Goal: Task Accomplishment & Management: Manage account settings

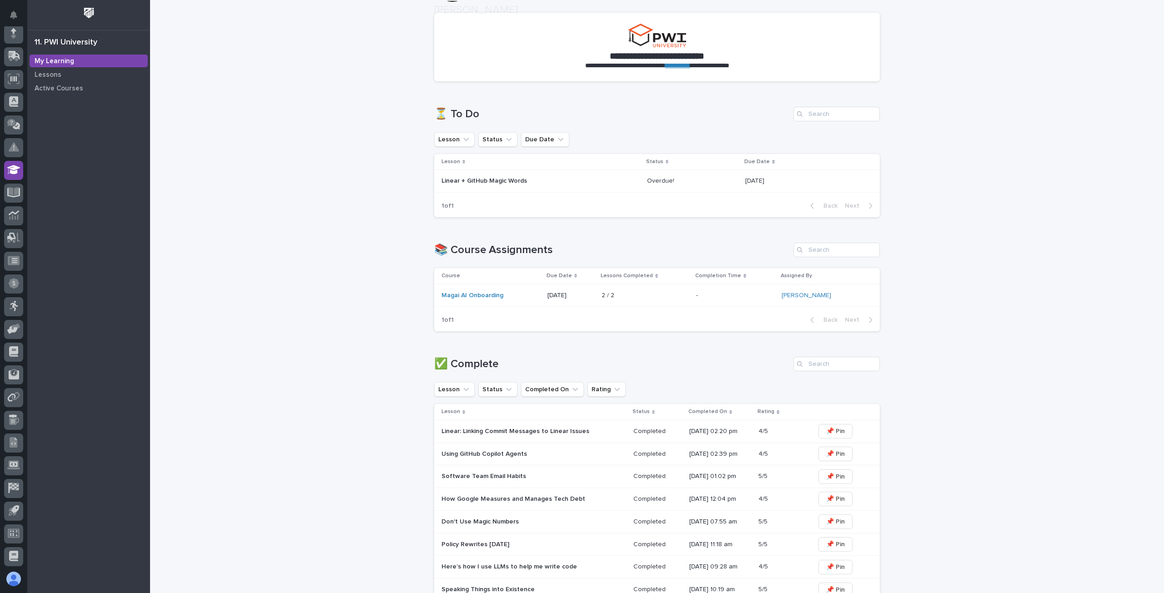
scroll to position [60, 0]
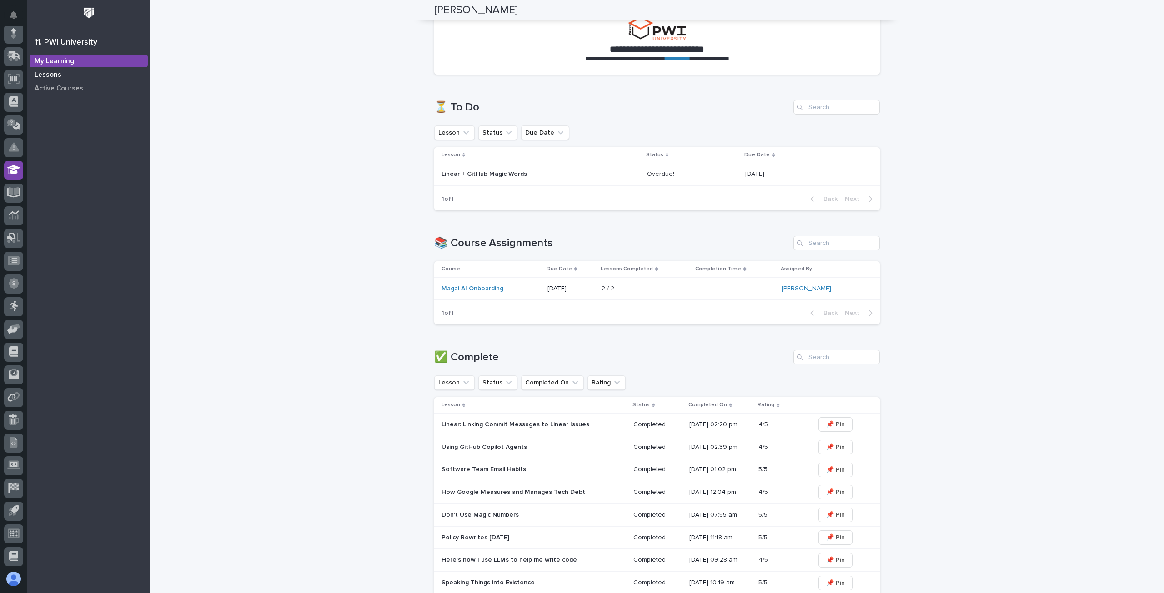
click at [54, 75] on p "Lessons" at bounding box center [48, 75] width 27 height 8
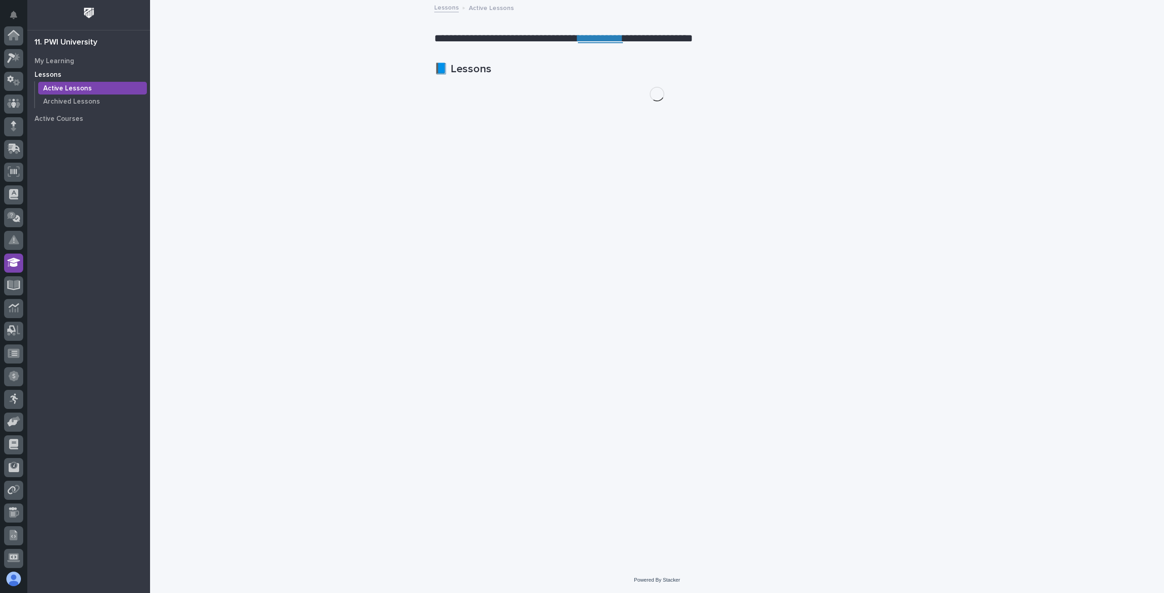
scroll to position [93, 0]
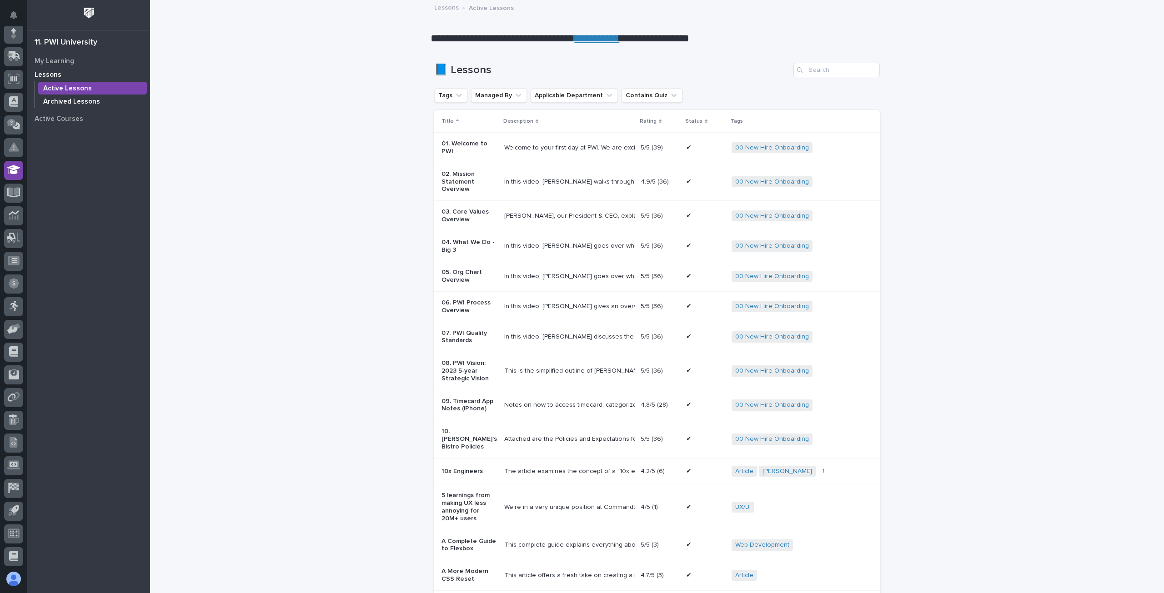
click at [69, 104] on p "Archived Lessons" at bounding box center [71, 102] width 57 height 8
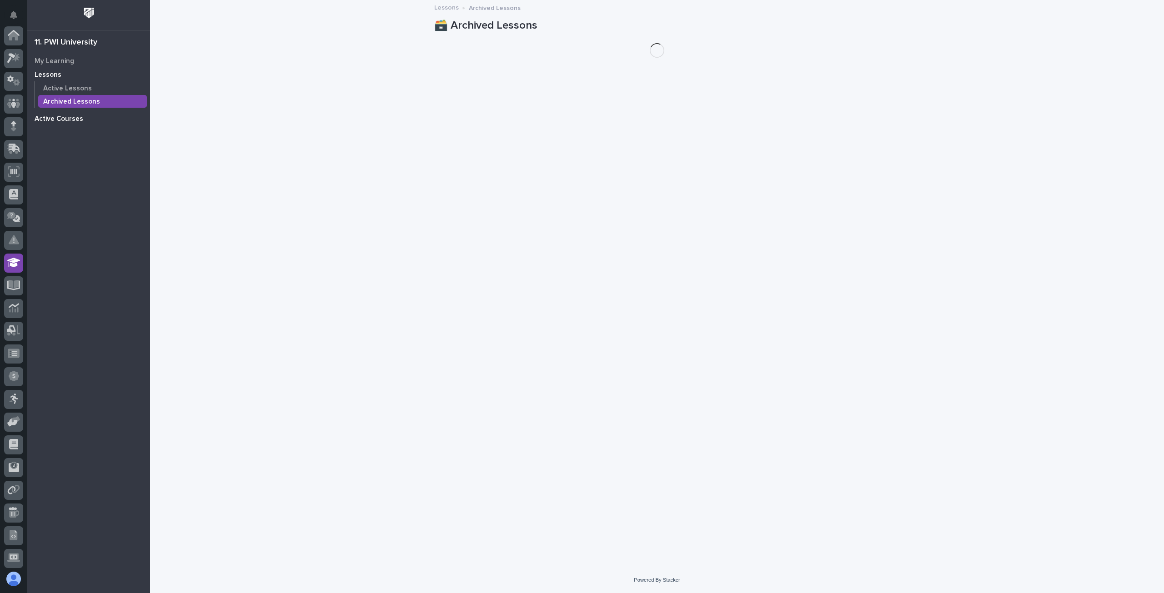
scroll to position [93, 0]
click at [70, 114] on div "Active Courses" at bounding box center [89, 118] width 118 height 13
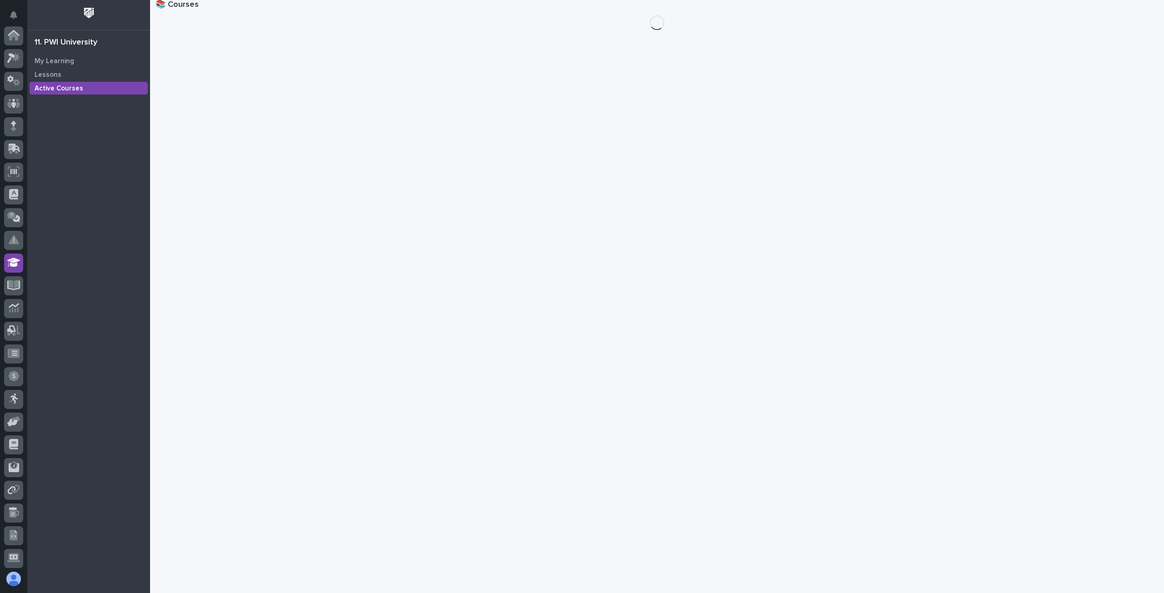
scroll to position [93, 0]
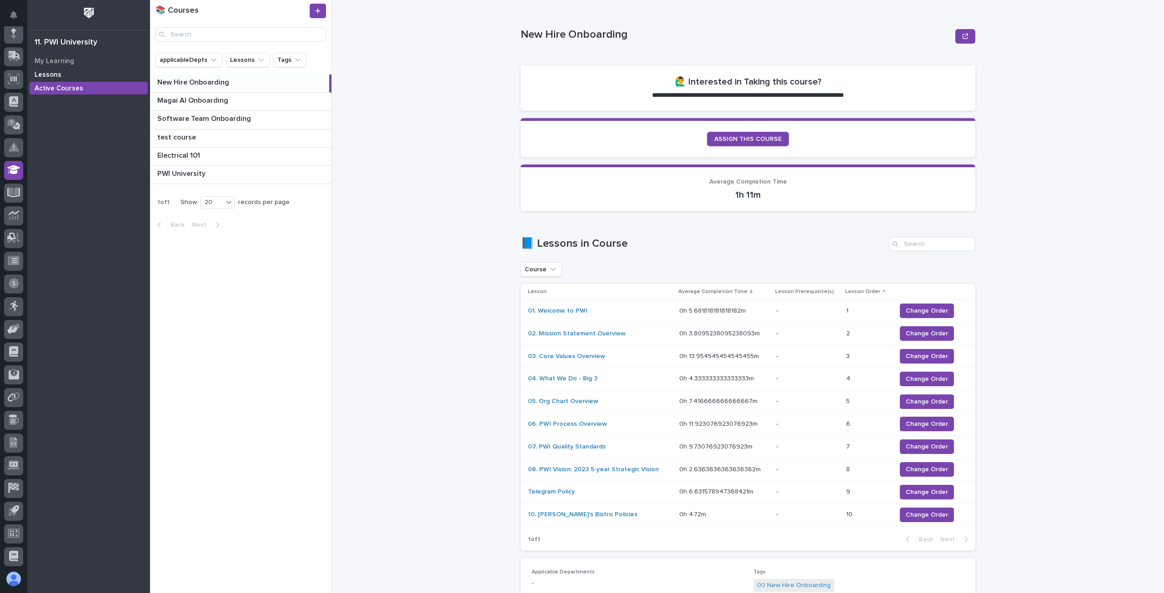
click at [55, 71] on p "Lessons" at bounding box center [48, 75] width 27 height 8
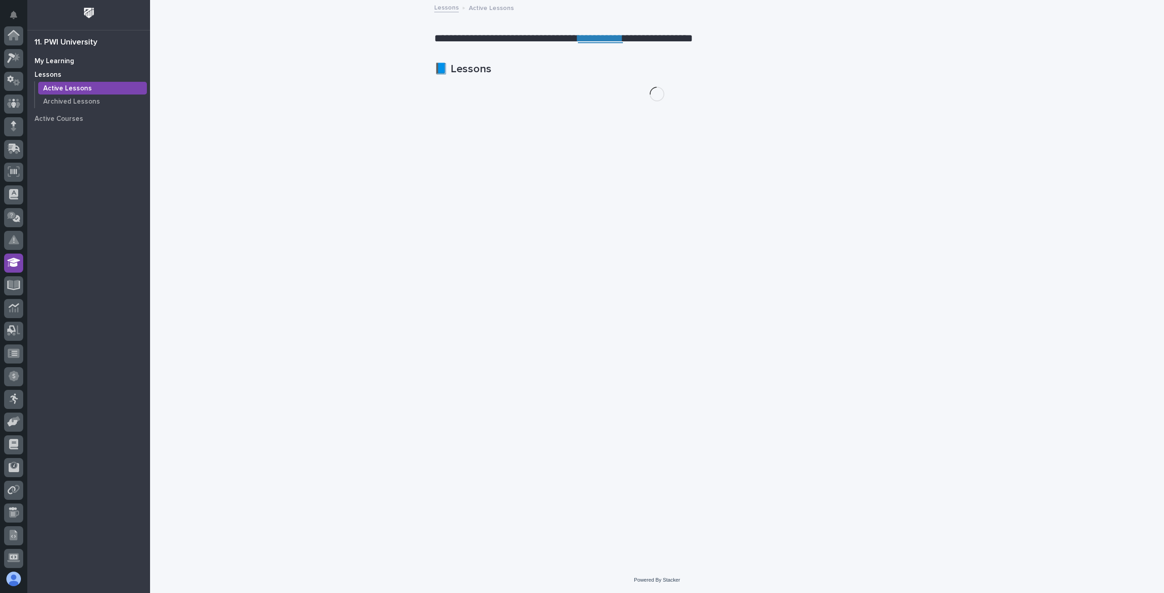
scroll to position [93, 0]
click at [61, 62] on p "My Learning" at bounding box center [55, 61] width 40 height 8
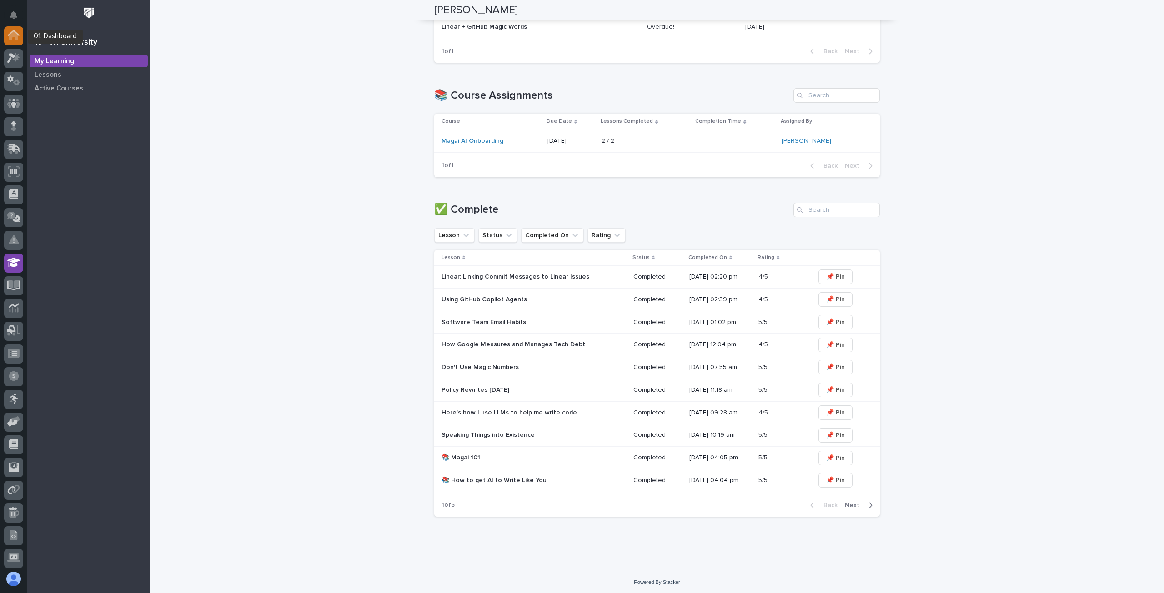
click at [14, 37] on icon at bounding box center [13, 35] width 9 height 9
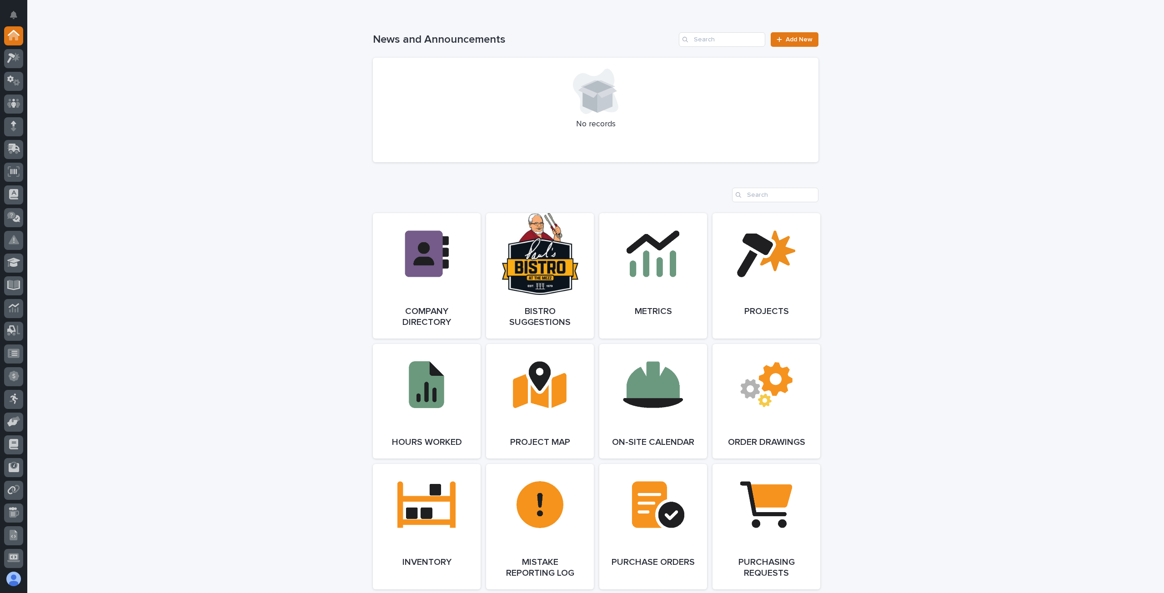
scroll to position [697, 0]
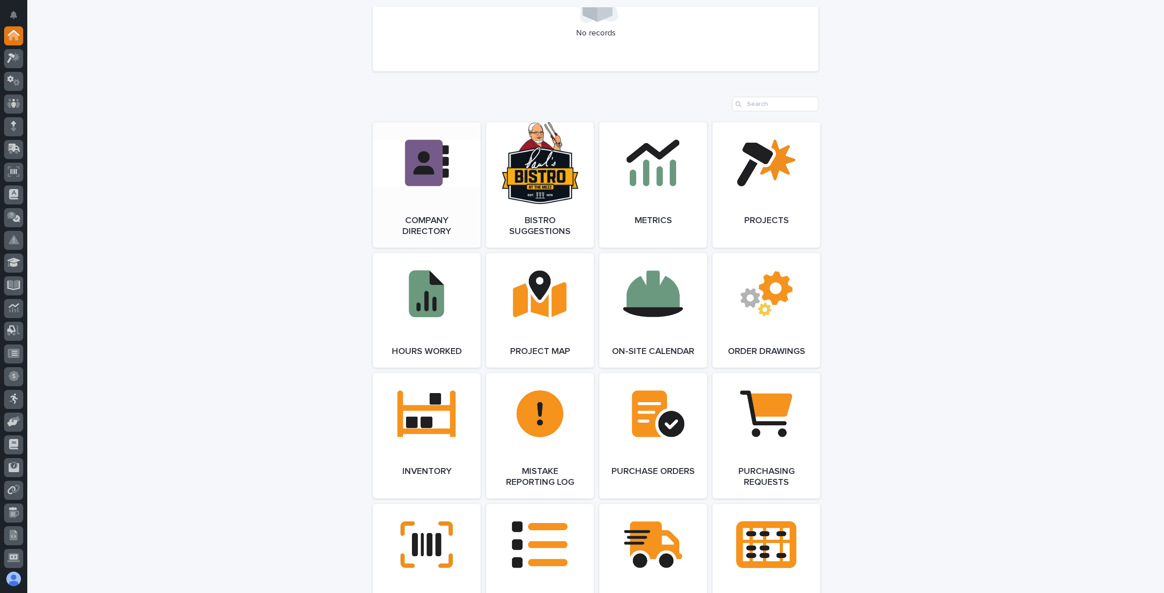
click at [400, 193] on link "Open Link" at bounding box center [427, 185] width 108 height 126
click at [429, 211] on link "Open Link" at bounding box center [427, 185] width 108 height 126
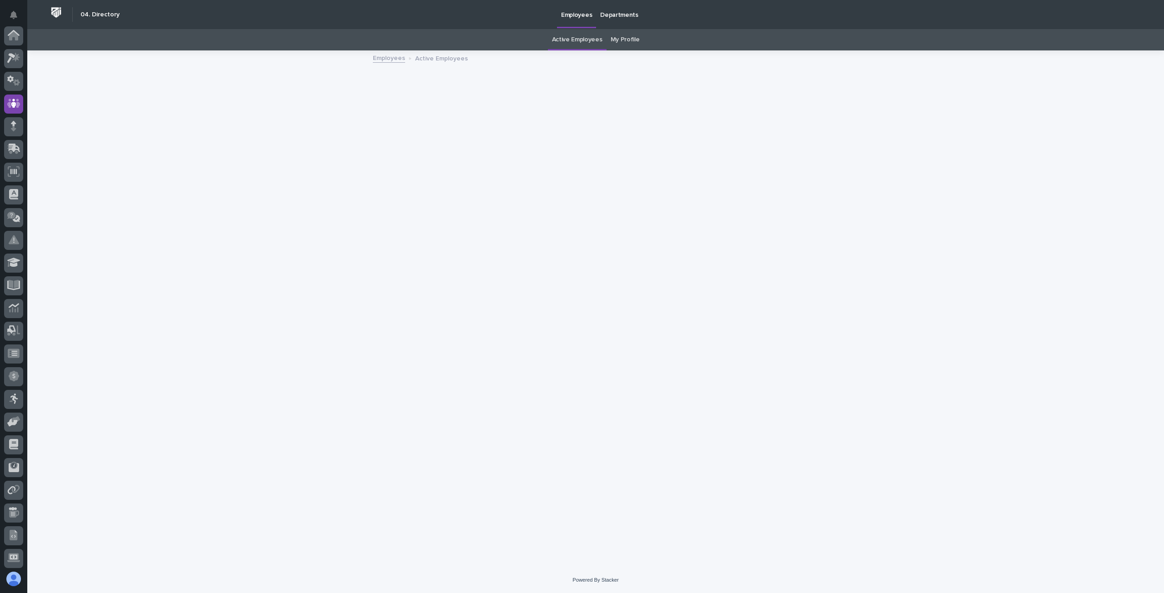
scroll to position [68, 0]
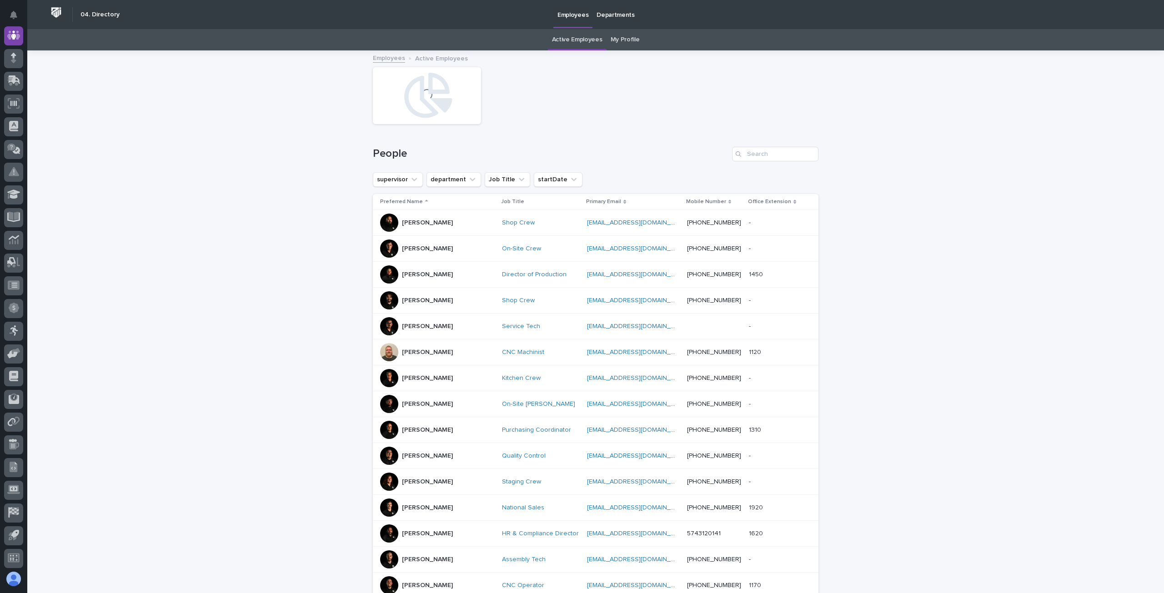
click at [623, 40] on link "My Profile" at bounding box center [625, 39] width 29 height 21
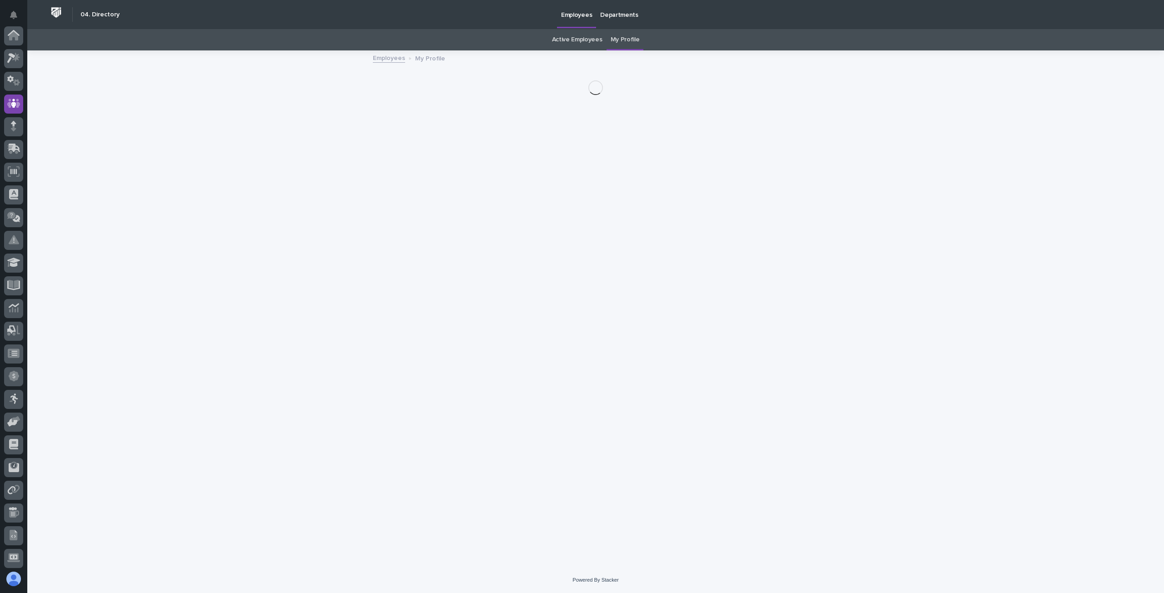
scroll to position [68, 0]
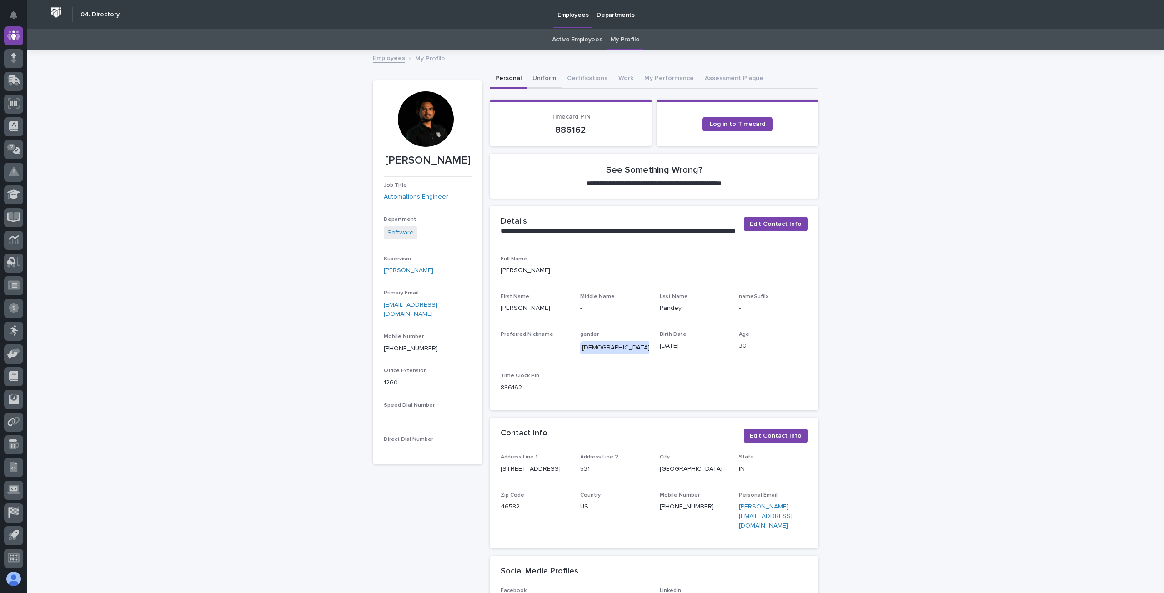
click at [541, 78] on button "Uniform" at bounding box center [544, 79] width 35 height 19
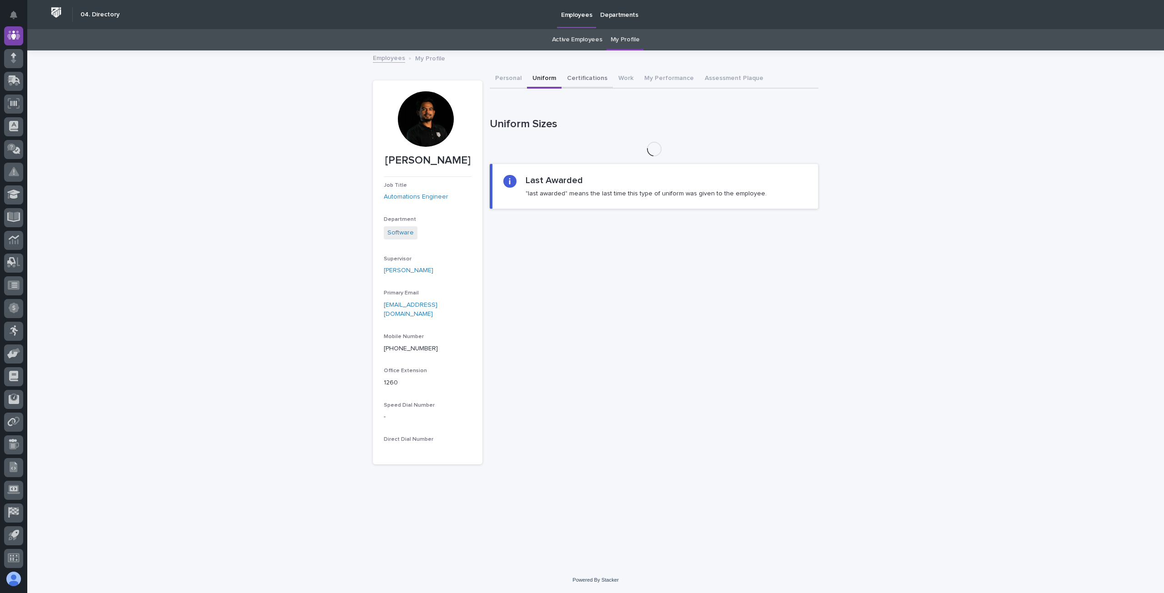
click at [588, 78] on button "Certifications" at bounding box center [587, 79] width 51 height 19
click at [617, 75] on button "Work" at bounding box center [626, 79] width 26 height 19
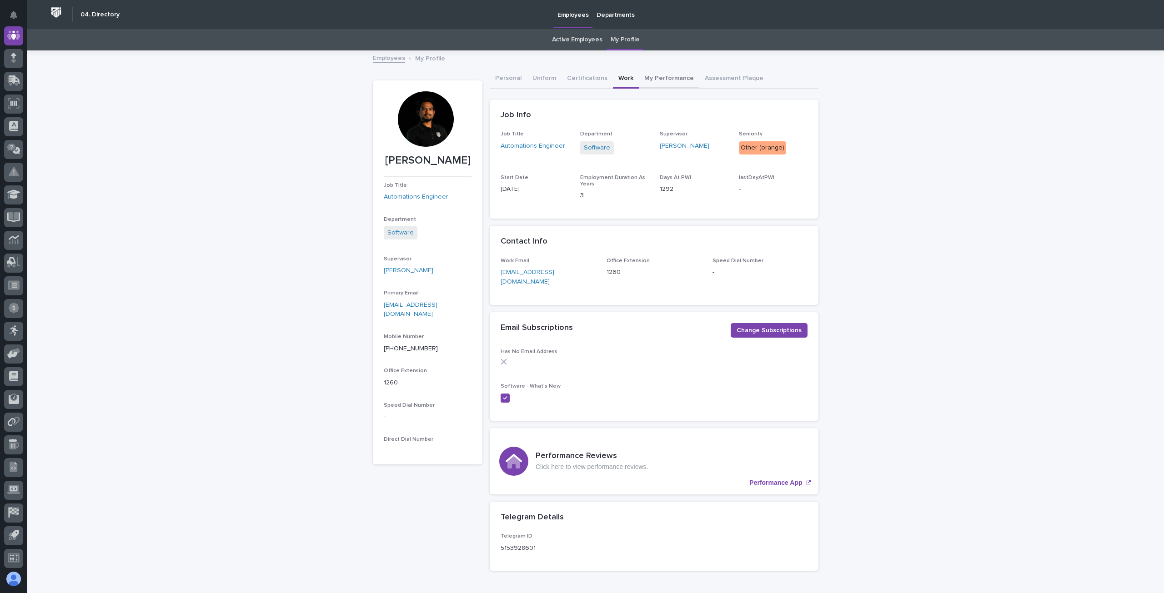
click at [658, 76] on button "My Performance" at bounding box center [669, 79] width 60 height 19
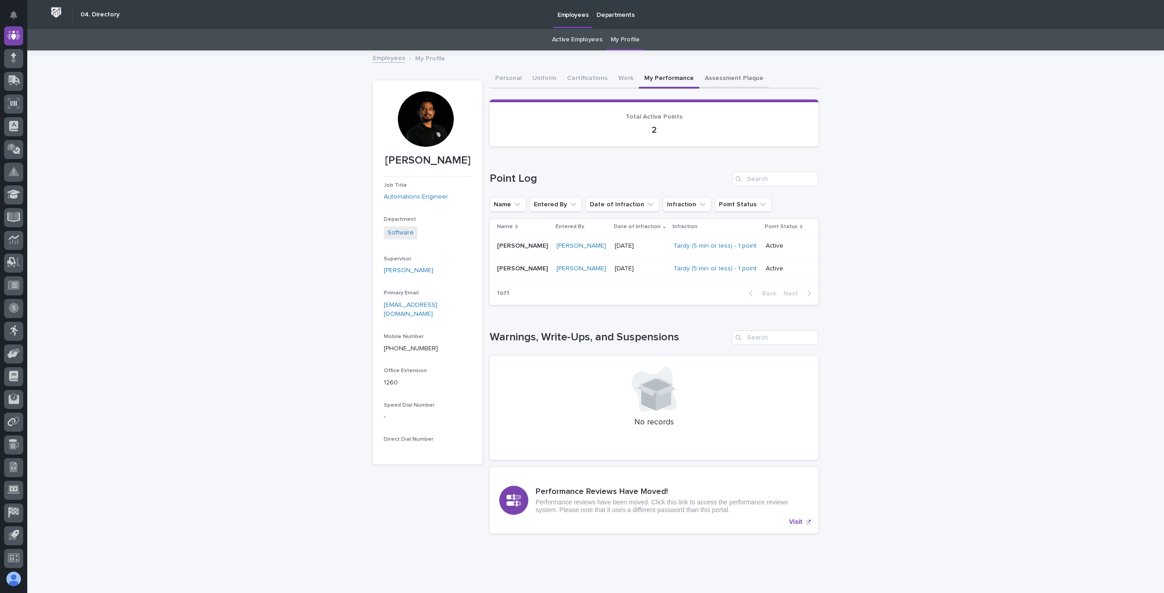
click at [729, 81] on button "Assessment Plaque" at bounding box center [734, 79] width 70 height 19
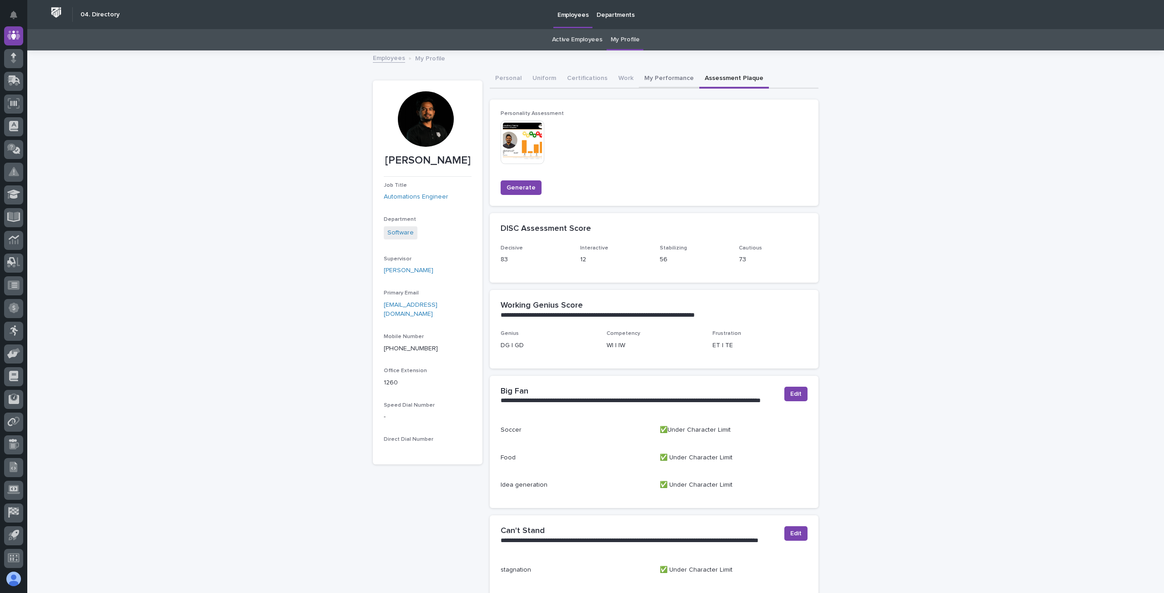
click at [666, 79] on button "My Performance" at bounding box center [669, 79] width 60 height 19
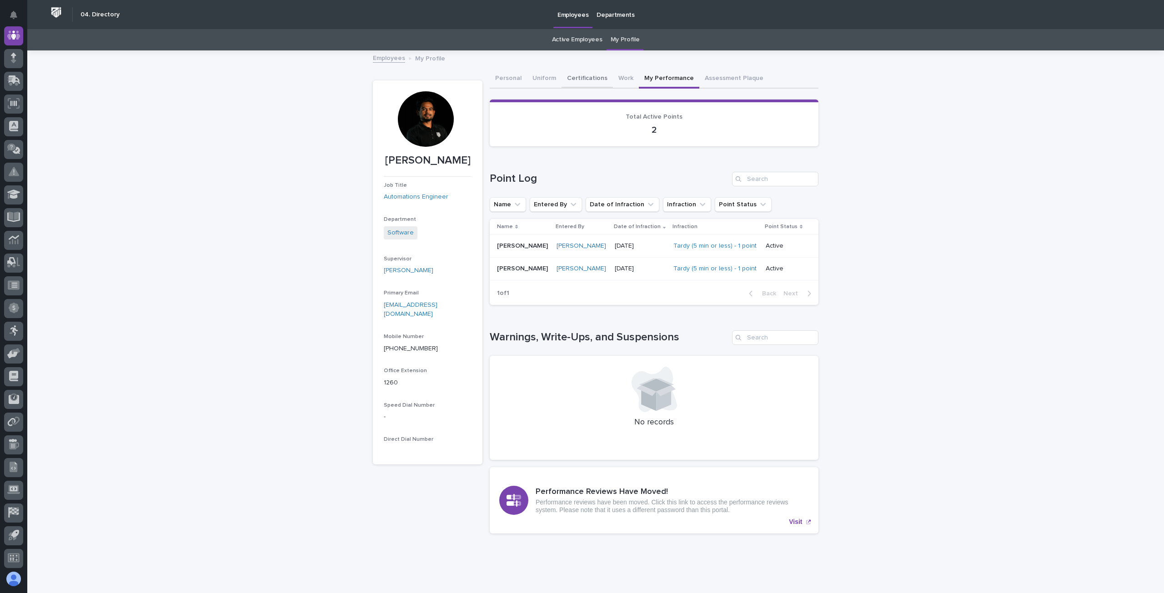
click at [620, 82] on button "Work" at bounding box center [626, 79] width 26 height 19
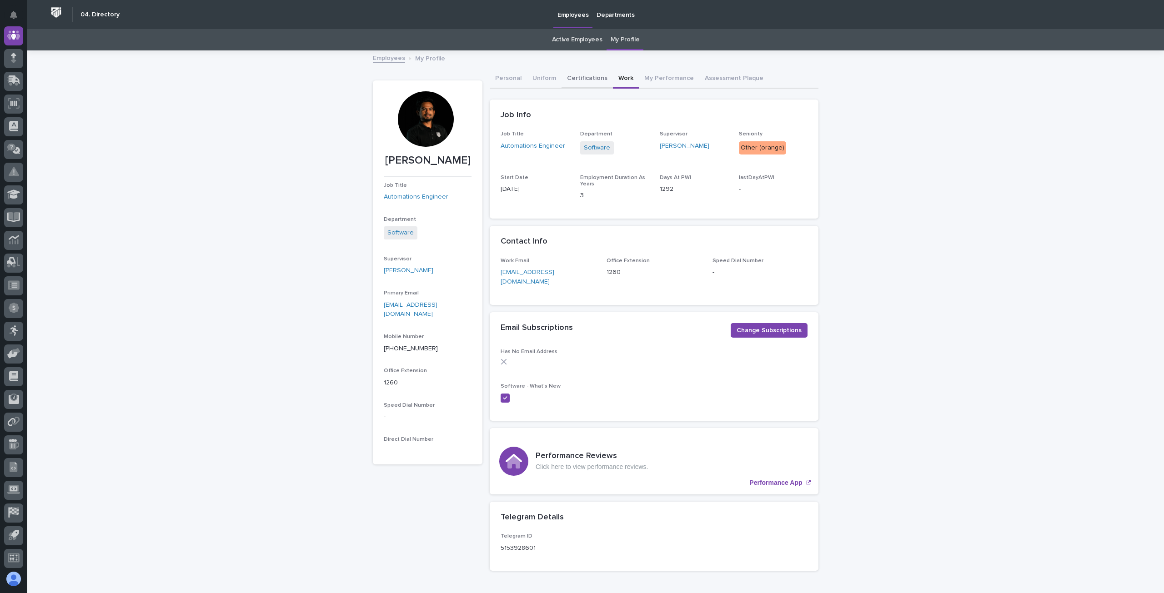
click at [584, 80] on button "Certifications" at bounding box center [587, 79] width 51 height 19
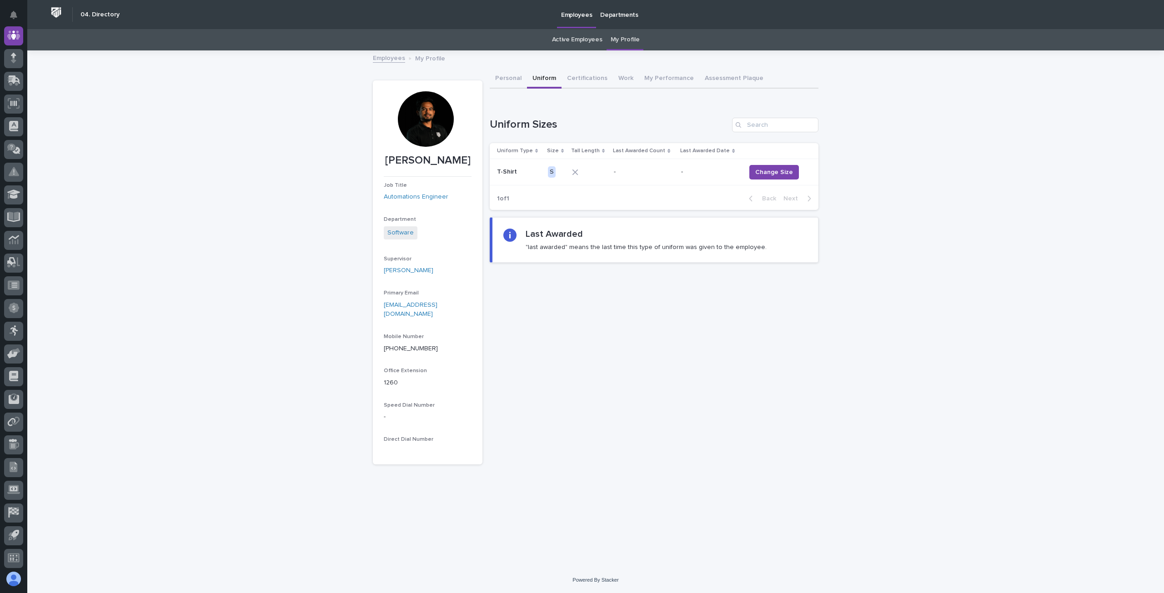
click at [557, 79] on button "Uniform" at bounding box center [544, 79] width 35 height 19
click at [498, 79] on button "Personal" at bounding box center [508, 79] width 37 height 19
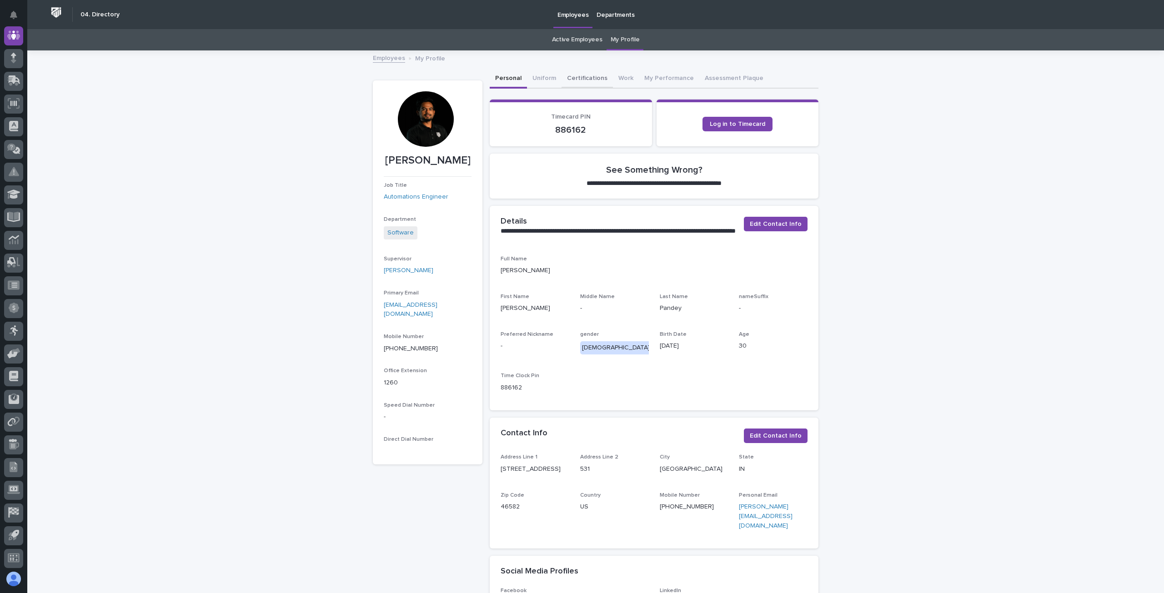
click at [571, 77] on button "Certifications" at bounding box center [587, 79] width 51 height 19
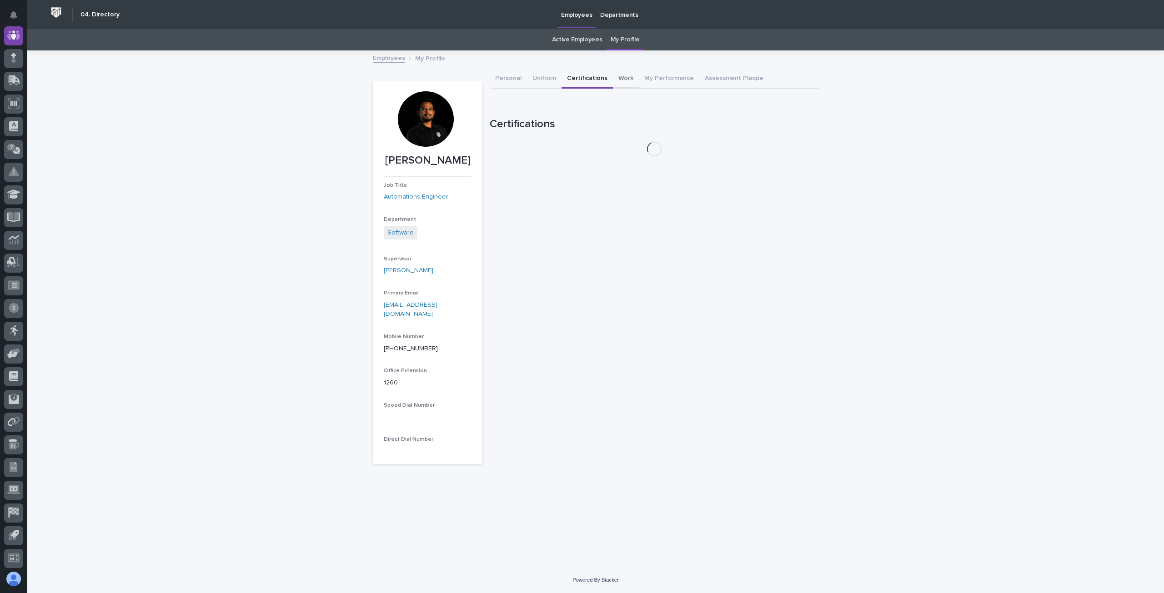
click at [625, 78] on button "Work" at bounding box center [626, 79] width 26 height 19
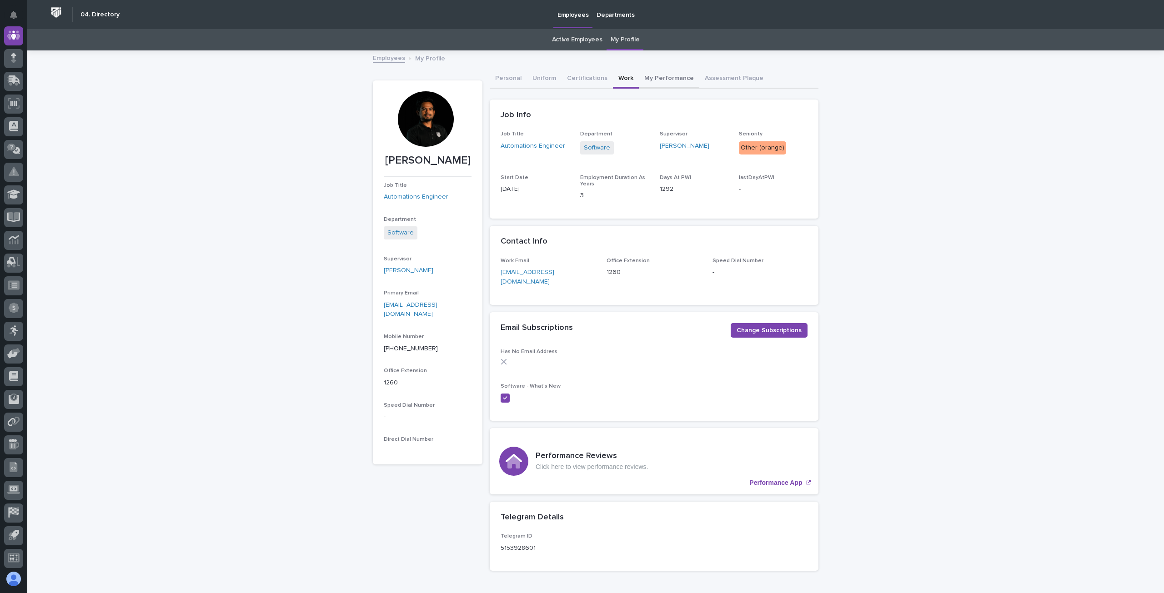
click at [646, 76] on button "My Performance" at bounding box center [669, 79] width 60 height 19
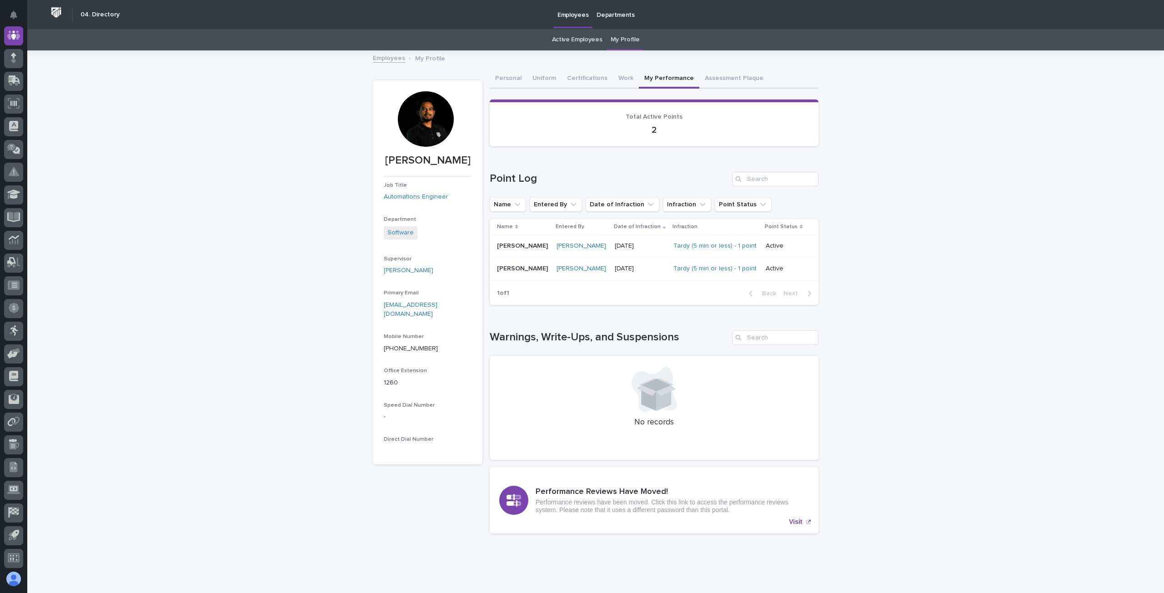
click at [641, 394] on icon at bounding box center [648, 398] width 15 height 26
click at [789, 518] on p "Visit" at bounding box center [795, 522] width 13 height 8
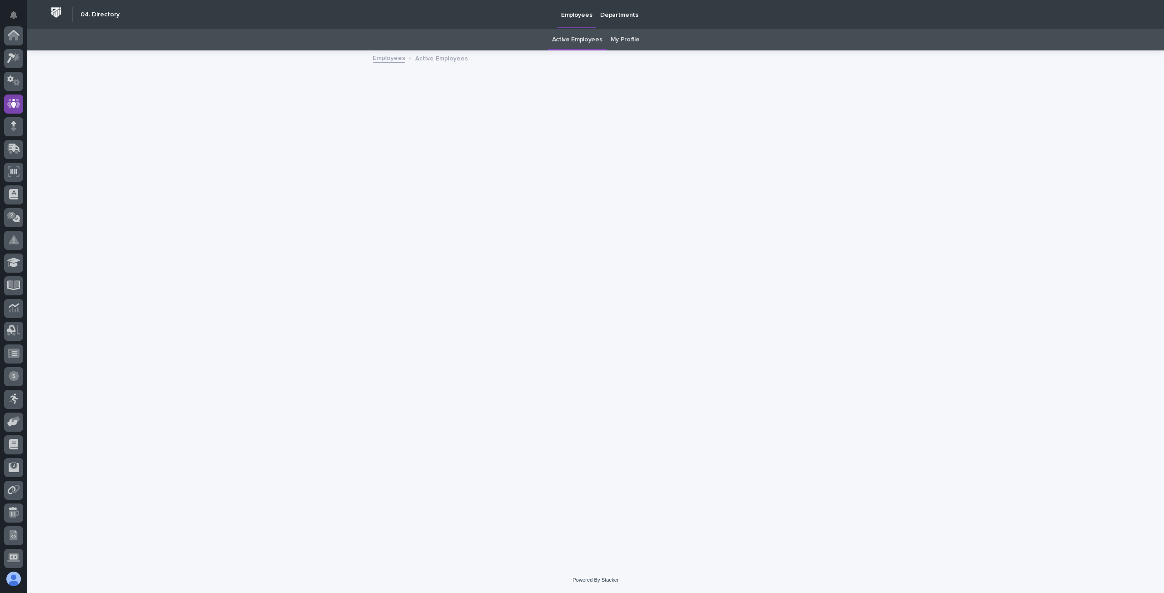
scroll to position [68, 0]
click at [631, 33] on link "My Profile" at bounding box center [625, 39] width 29 height 21
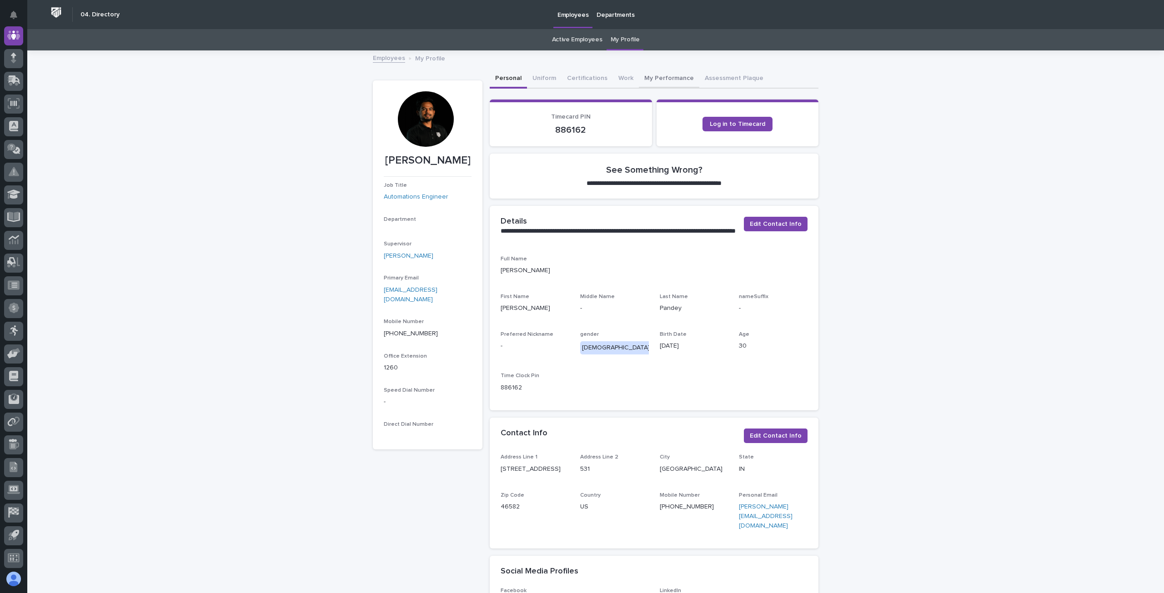
click at [654, 75] on button "My Performance" at bounding box center [669, 79] width 60 height 19
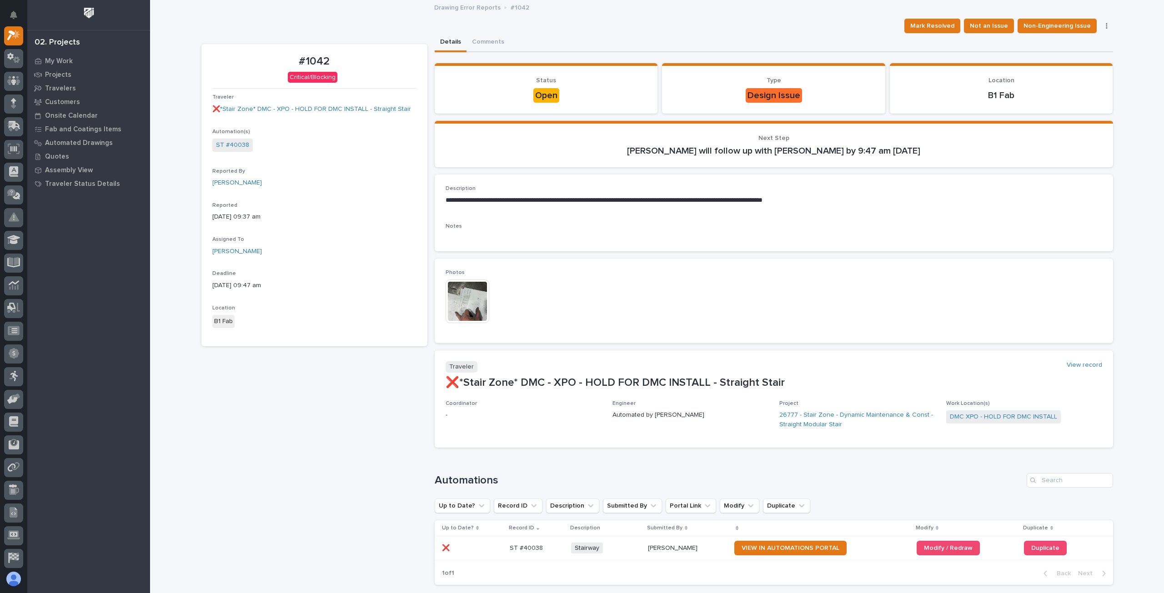
click at [462, 294] on img at bounding box center [468, 302] width 44 height 44
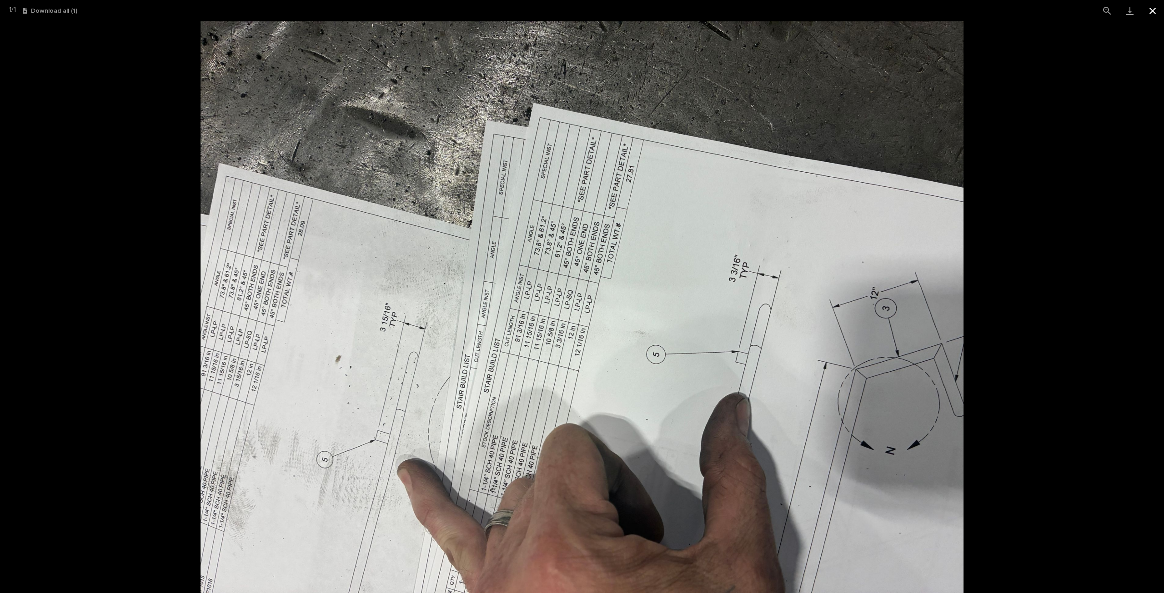
click at [1147, 15] on button "Close gallery" at bounding box center [1152, 10] width 23 height 21
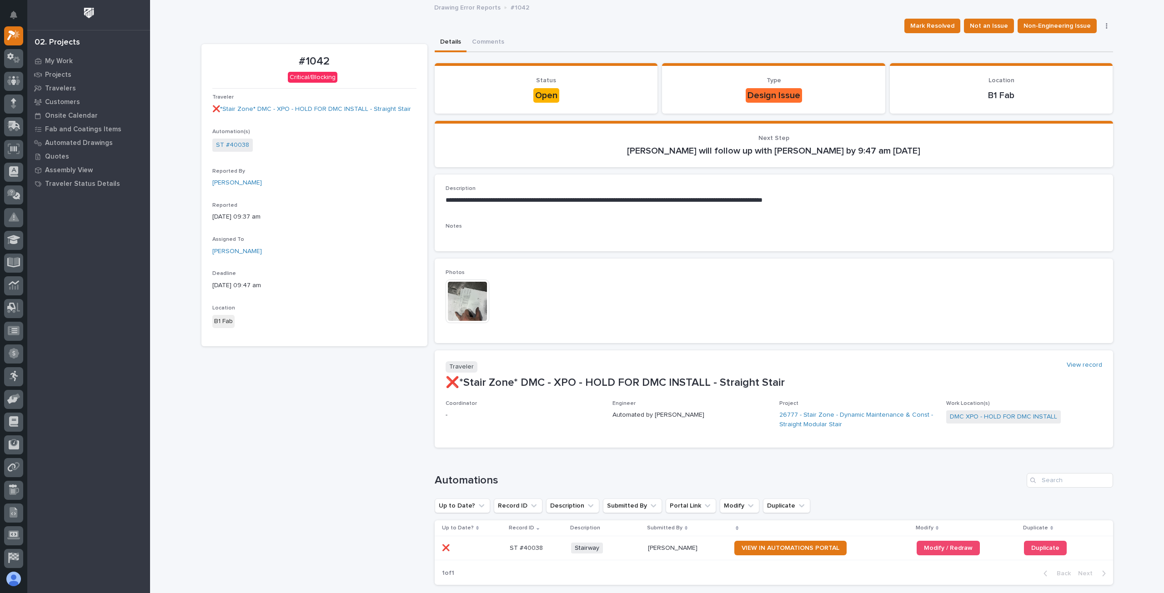
click at [474, 302] on img at bounding box center [468, 302] width 44 height 44
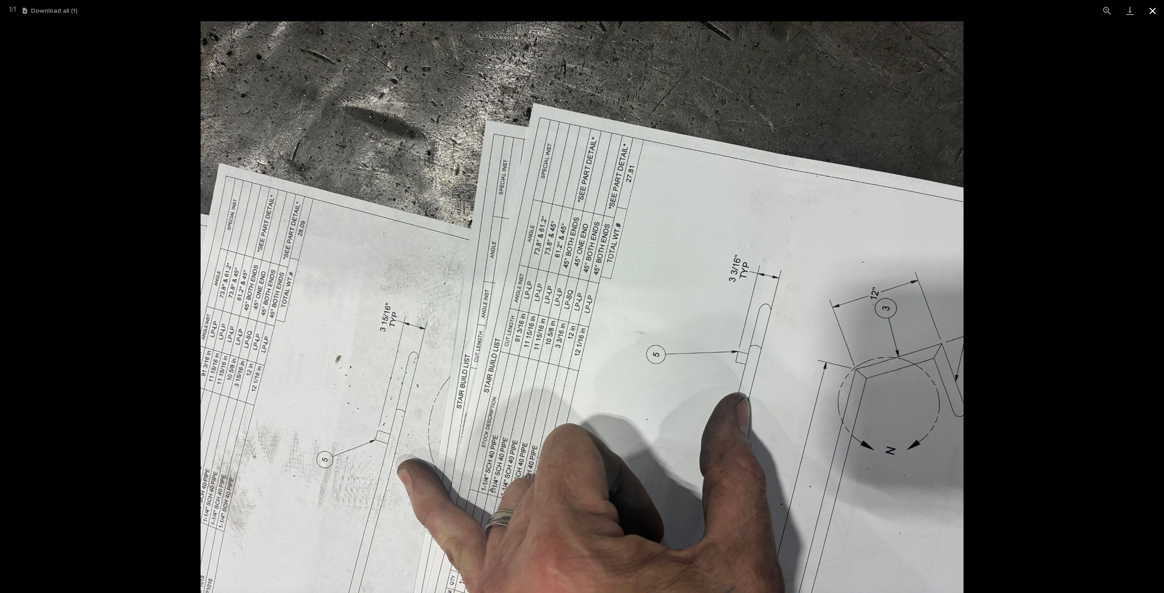
click at [1147, 8] on button "Close gallery" at bounding box center [1152, 10] width 23 height 21
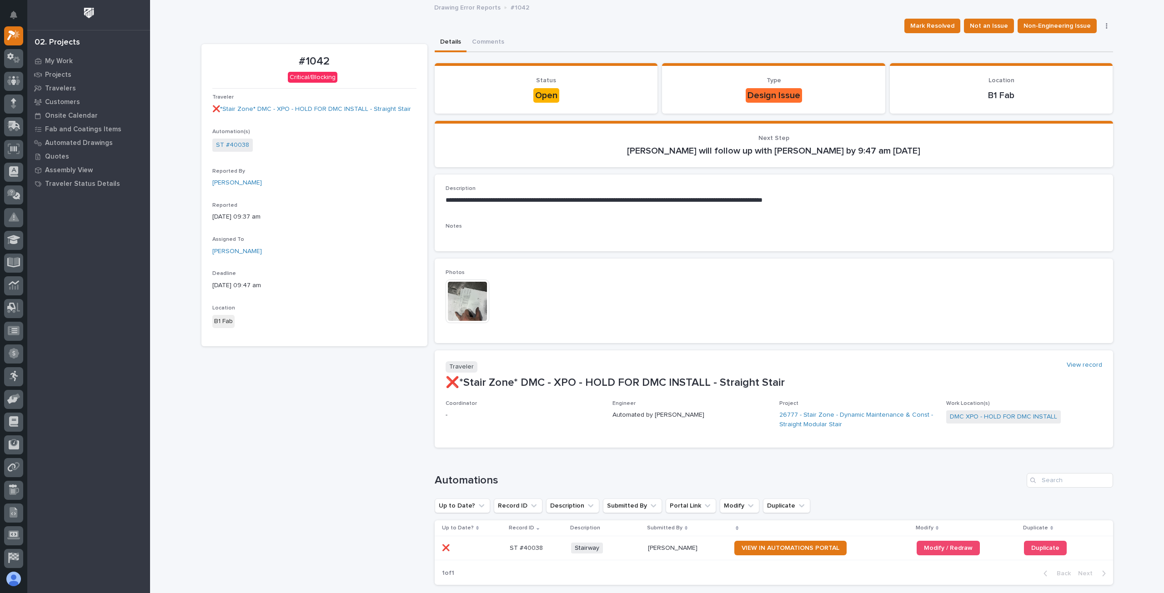
click at [458, 297] on img at bounding box center [468, 302] width 44 height 44
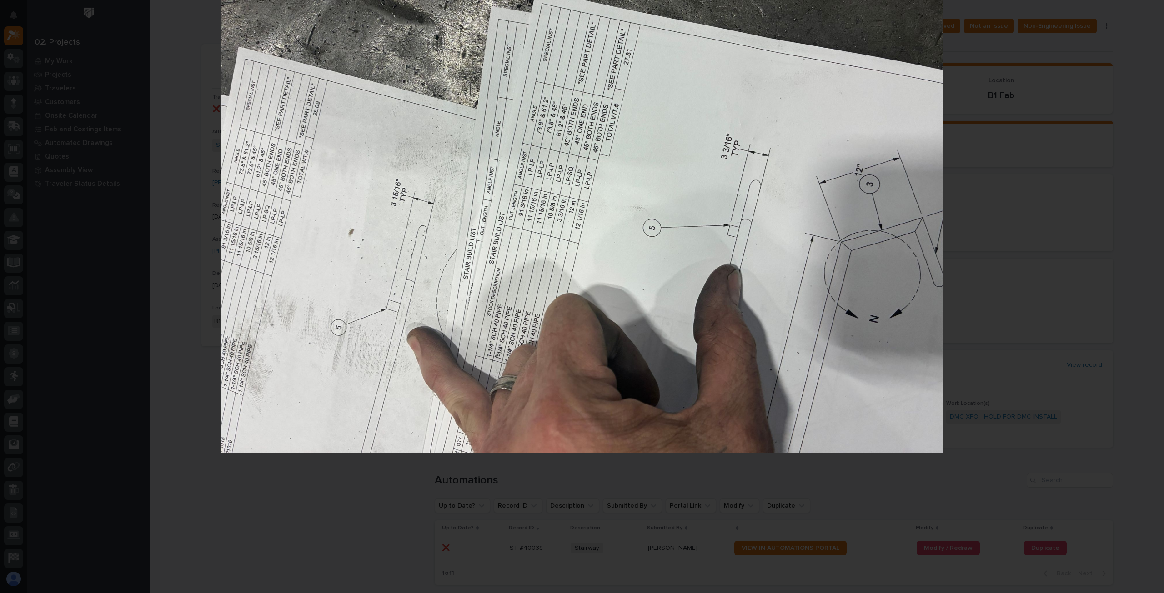
drag, startPoint x: 373, startPoint y: 474, endPoint x: 402, endPoint y: 350, distance: 127.6
click at [402, 350] on img at bounding box center [582, 184] width 722 height 542
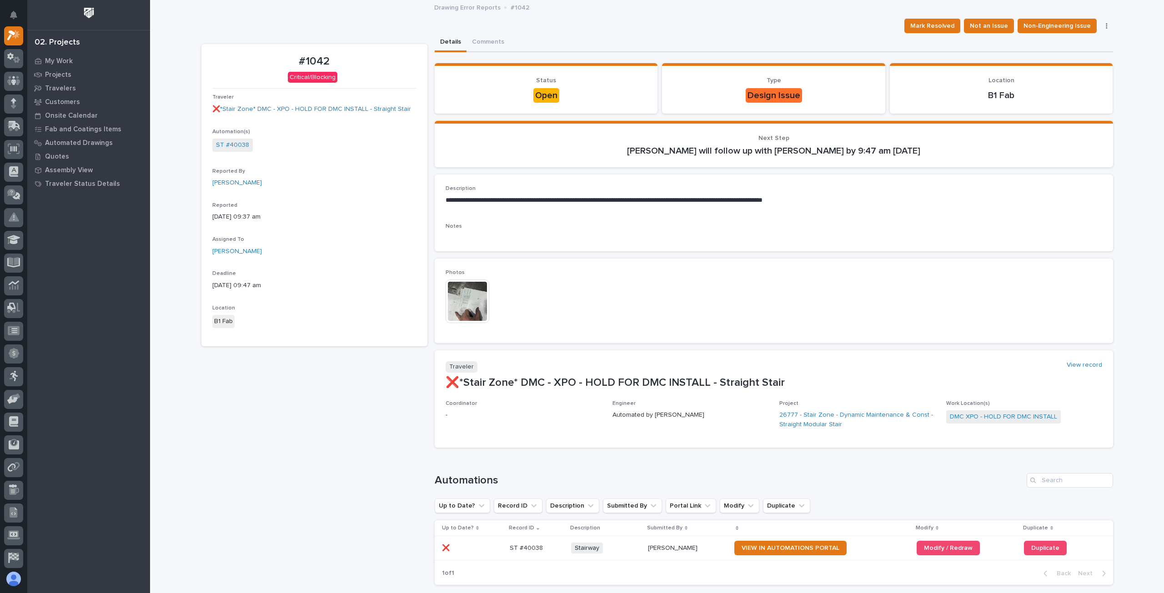
click at [470, 300] on img at bounding box center [468, 302] width 44 height 44
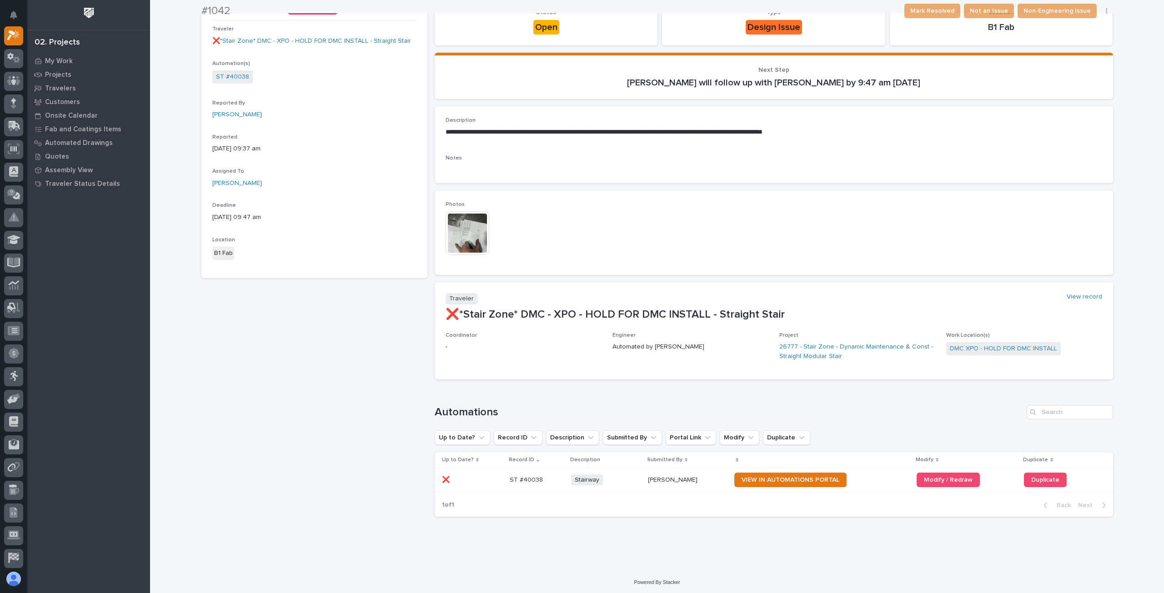
scroll to position [70, 0]
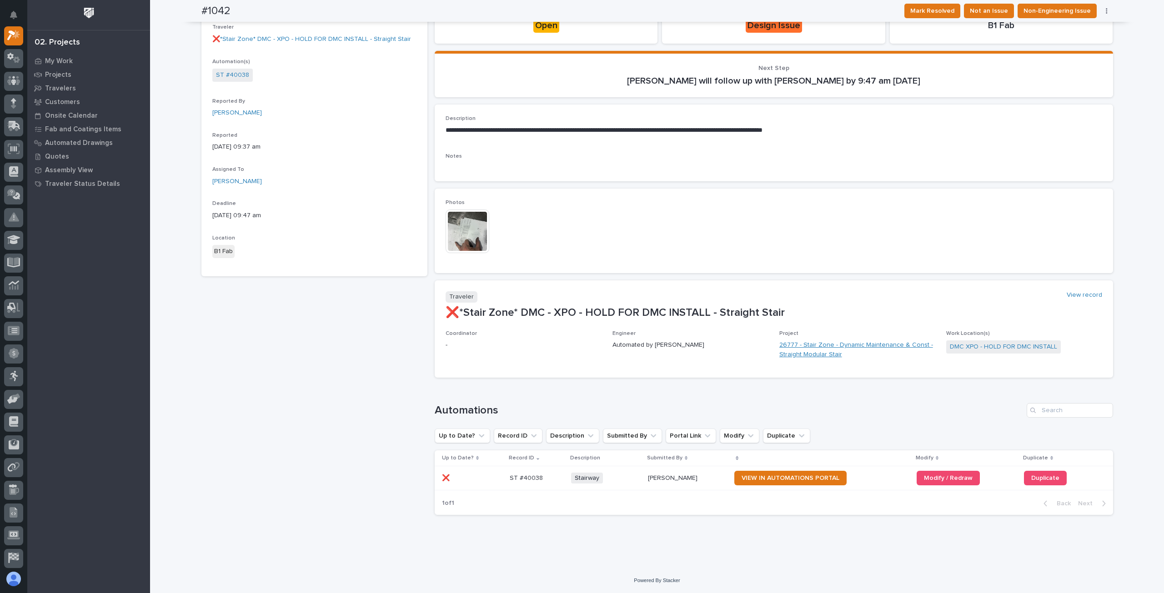
click at [793, 348] on link "26777 - Stair Zone - Dynamic Maintenance & Const - Straight Modular Stair" at bounding box center [857, 350] width 156 height 19
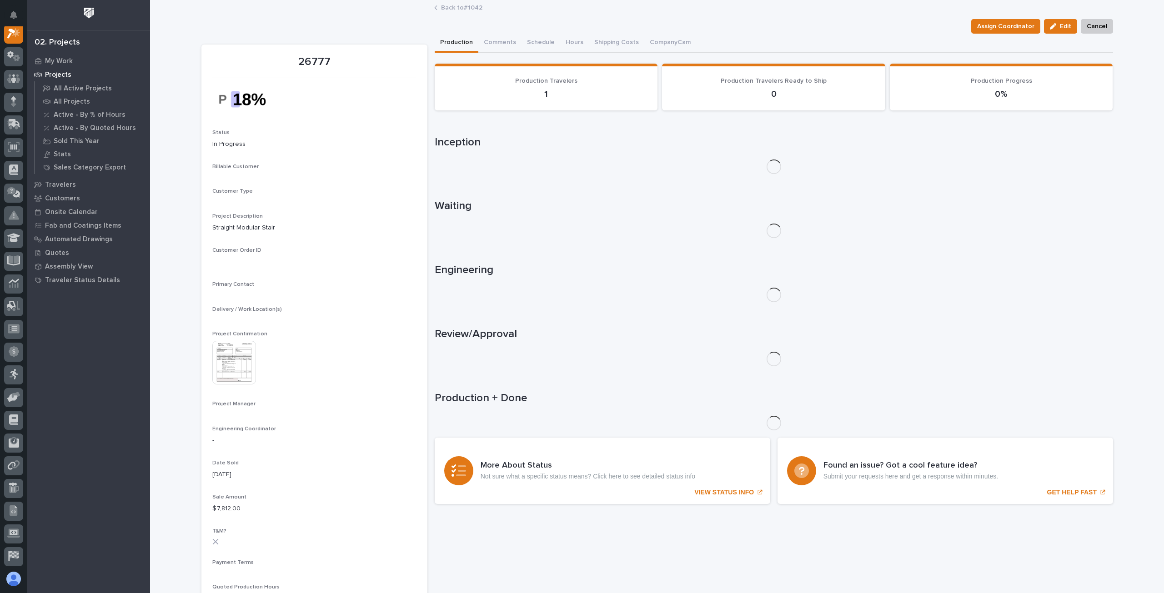
scroll to position [23, 0]
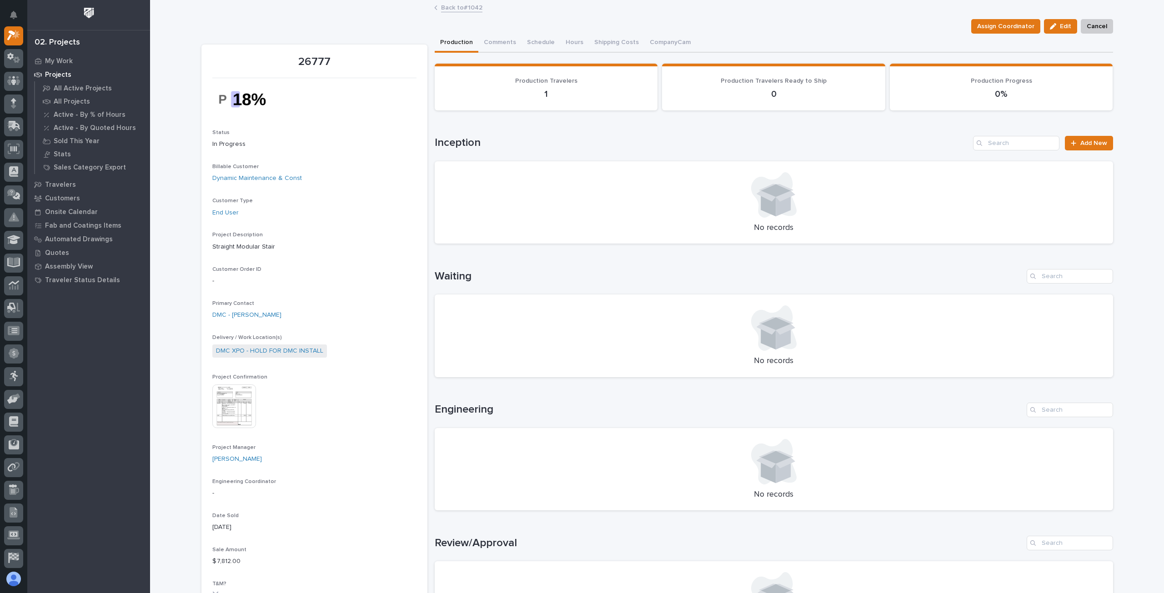
click at [242, 394] on img at bounding box center [234, 407] width 44 height 44
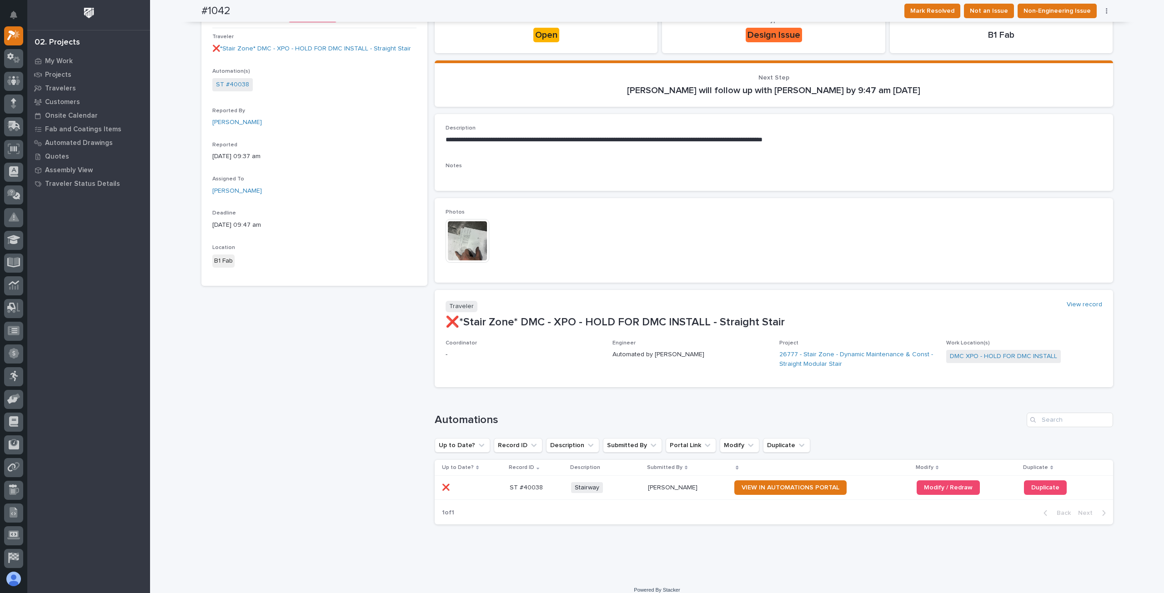
scroll to position [70, 0]
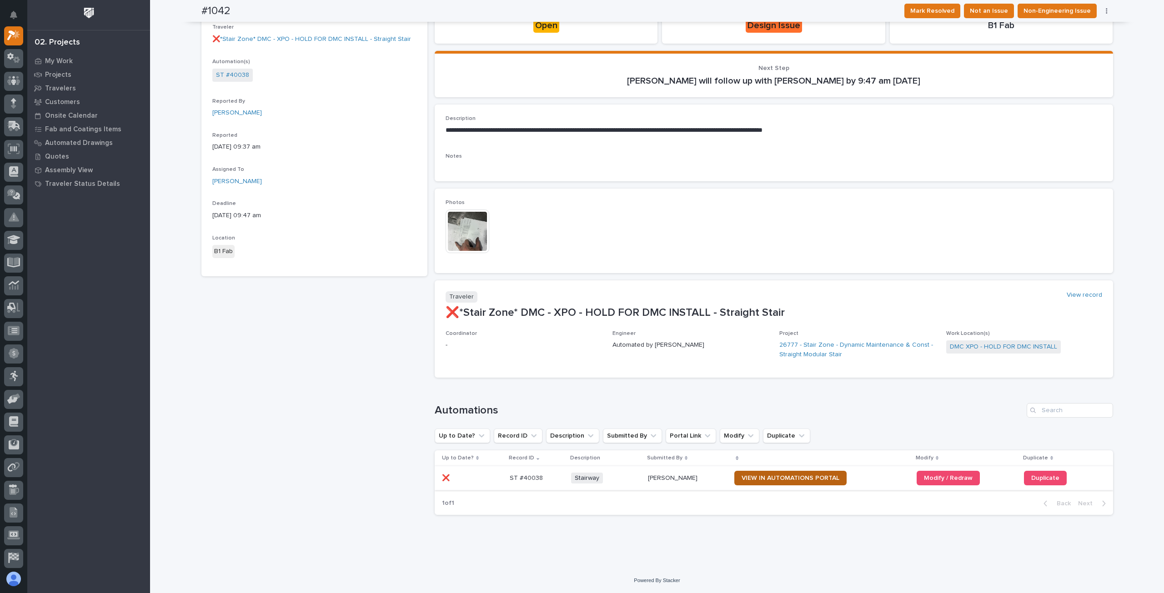
click at [779, 481] on span "VIEW IN AUTOMATIONS PORTAL" at bounding box center [791, 478] width 98 height 6
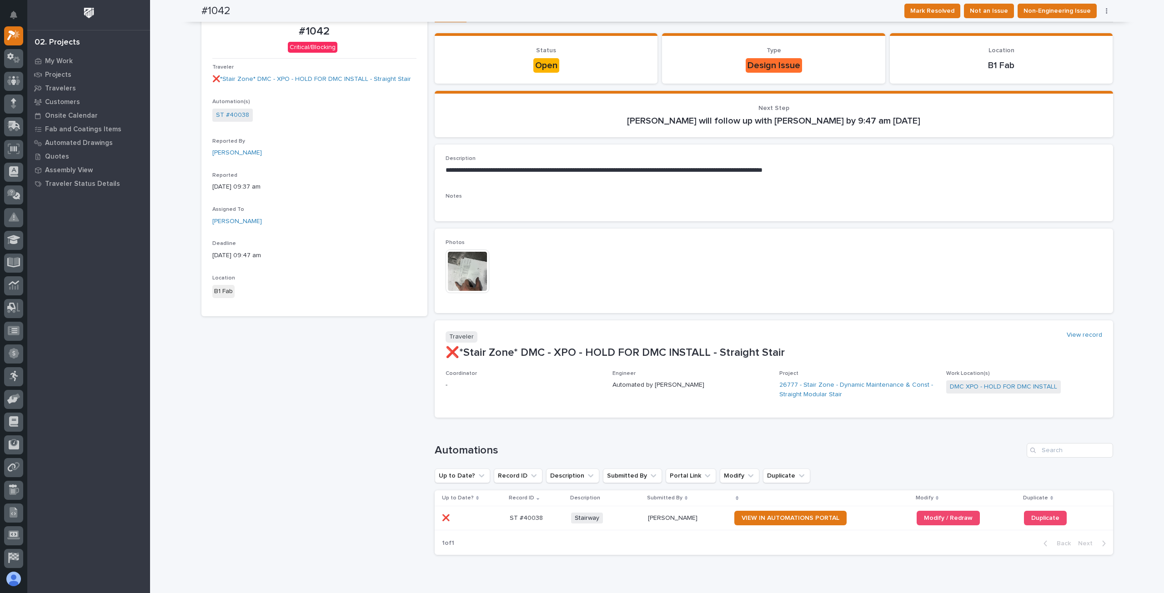
scroll to position [0, 0]
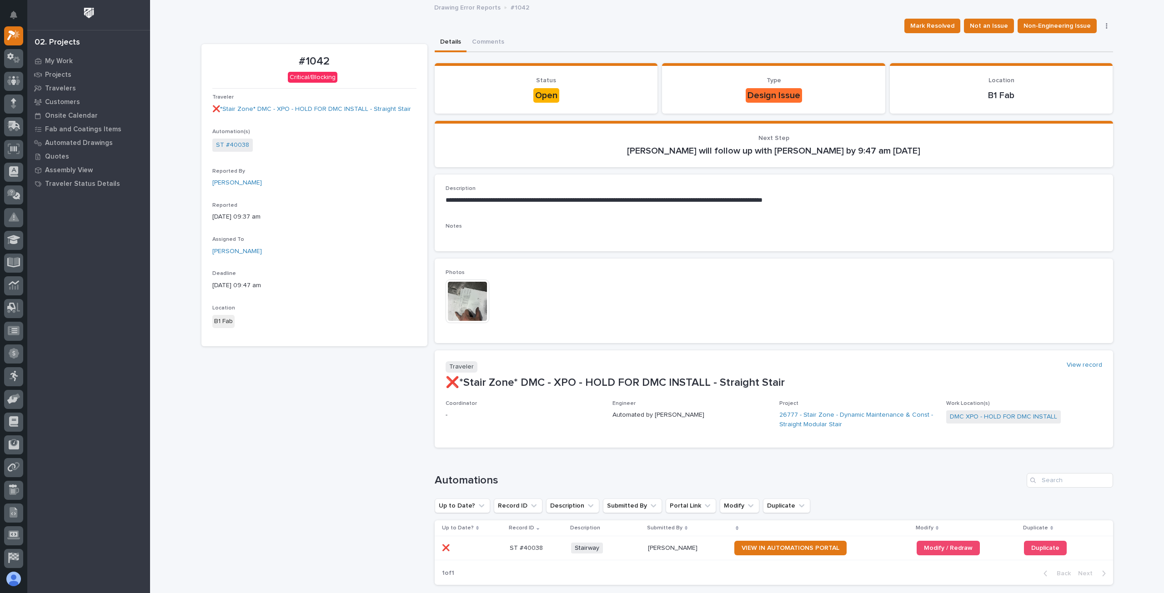
click at [470, 284] on img at bounding box center [468, 302] width 44 height 44
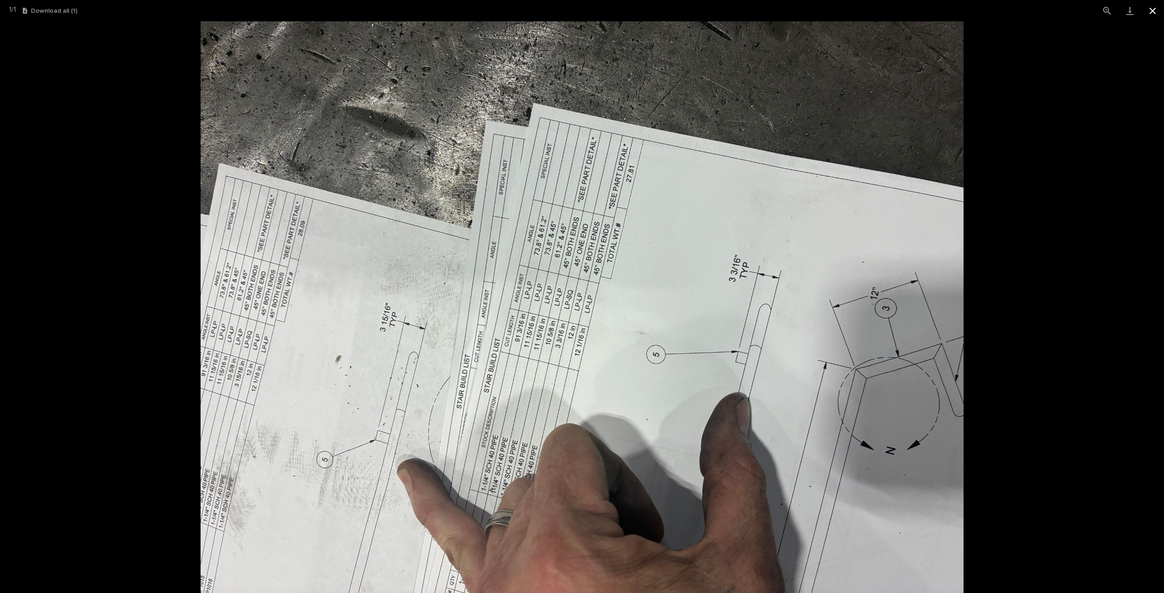
click at [1157, 12] on button "Close gallery" at bounding box center [1152, 10] width 23 height 21
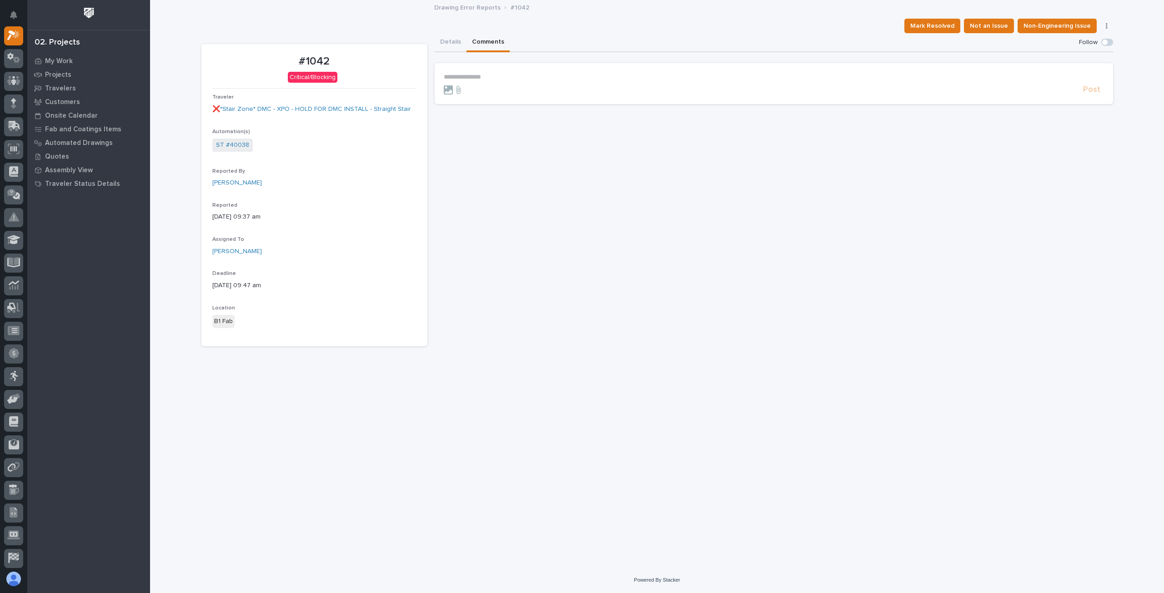
click at [487, 40] on button "Comments" at bounding box center [488, 42] width 43 height 19
click at [453, 86] on icon at bounding box center [458, 89] width 11 height 9
click at [453, 85] on input "file" at bounding box center [453, 85] width 0 height 0
click at [445, 38] on button "Details" at bounding box center [451, 42] width 32 height 19
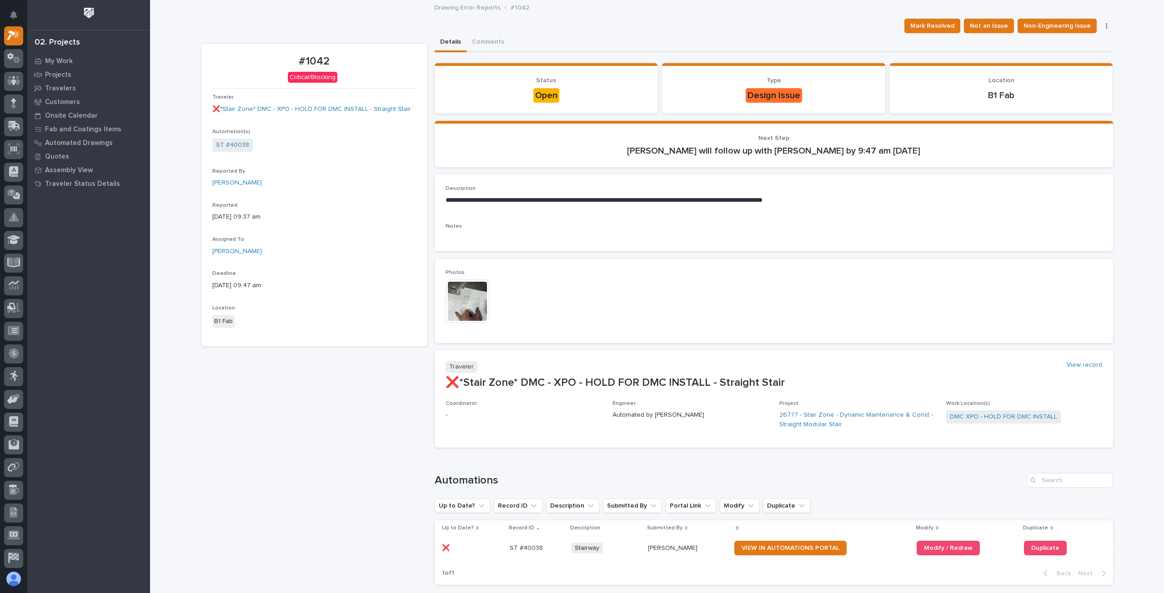
click at [474, 297] on img at bounding box center [468, 302] width 44 height 44
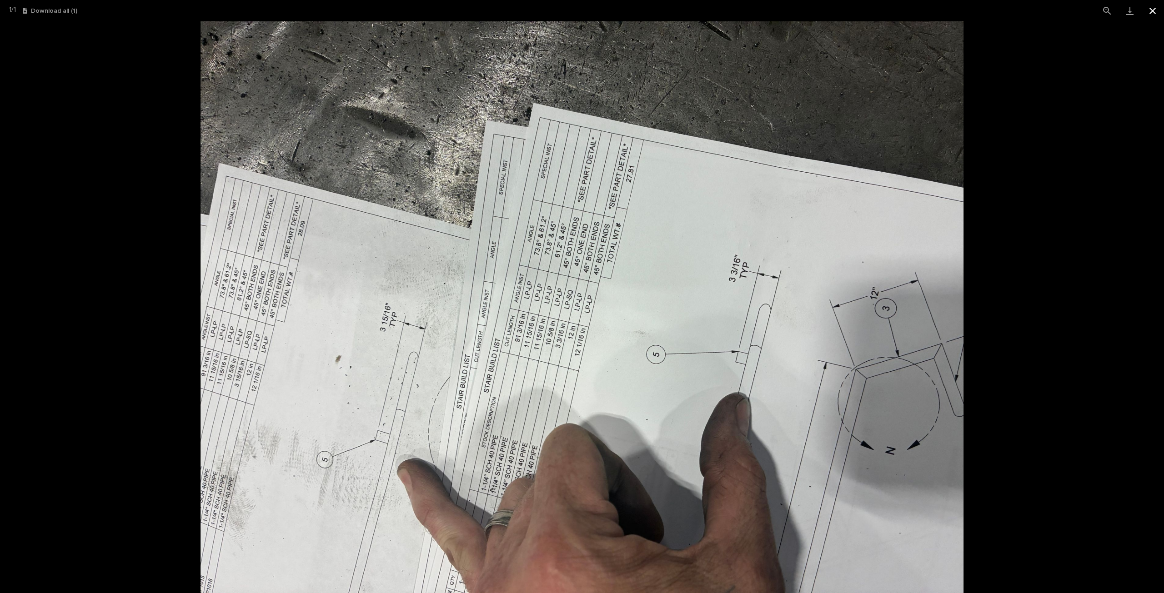
click at [1152, 10] on button "Close gallery" at bounding box center [1152, 10] width 23 height 21
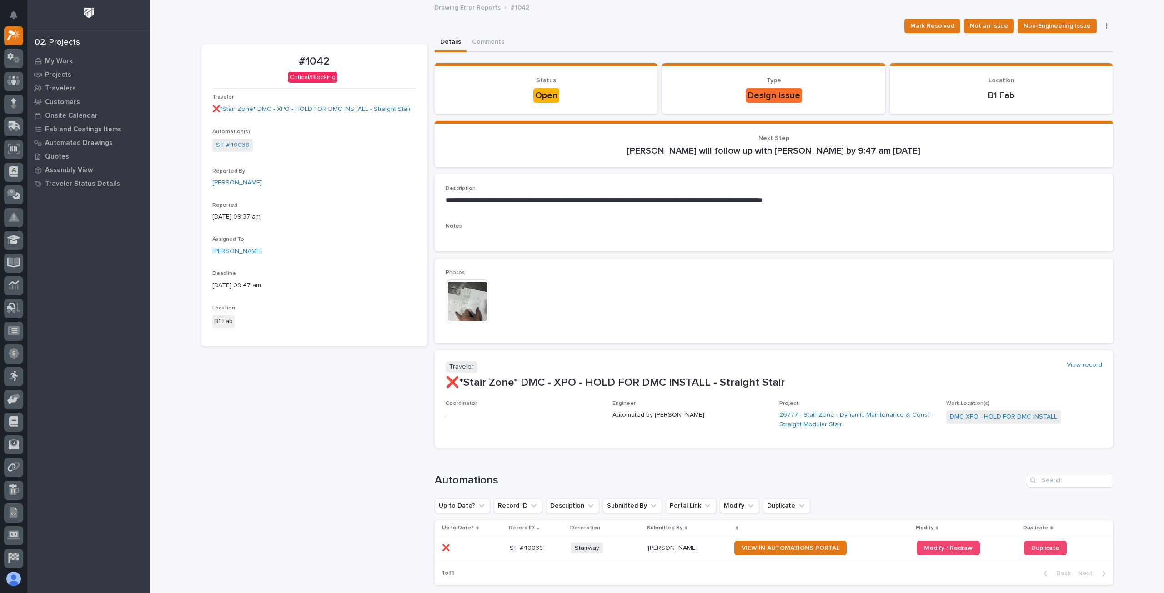
drag, startPoint x: 495, startPoint y: 42, endPoint x: 515, endPoint y: 47, distance: 20.6
click at [495, 42] on button "Comments" at bounding box center [488, 42] width 43 height 19
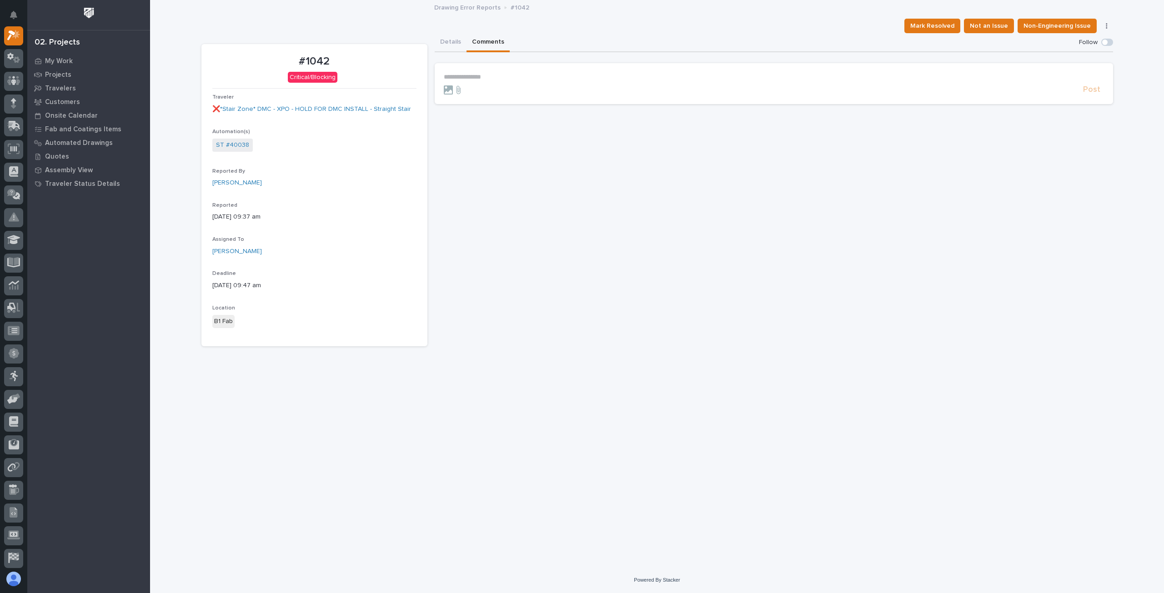
click at [518, 72] on section "**********" at bounding box center [774, 83] width 679 height 41
click at [506, 79] on p "**********" at bounding box center [774, 77] width 660 height 8
click at [482, 73] on p "**********" at bounding box center [774, 77] width 660 height 8
click at [931, 25] on span "Mark Resolved" at bounding box center [932, 25] width 44 height 11
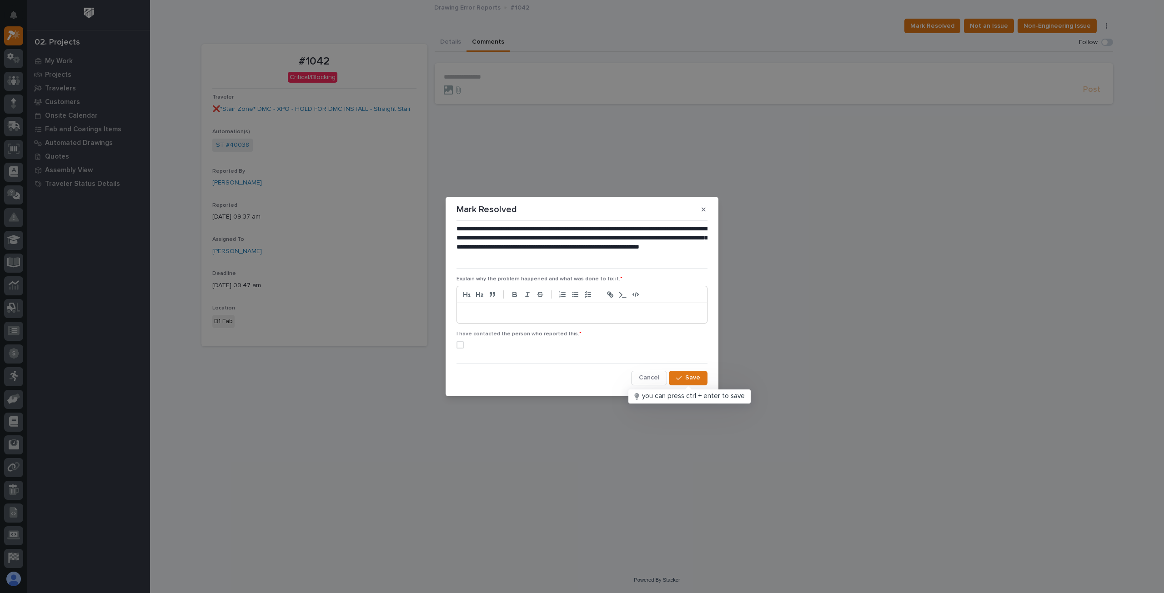
click at [487, 313] on p at bounding box center [582, 313] width 236 height 9
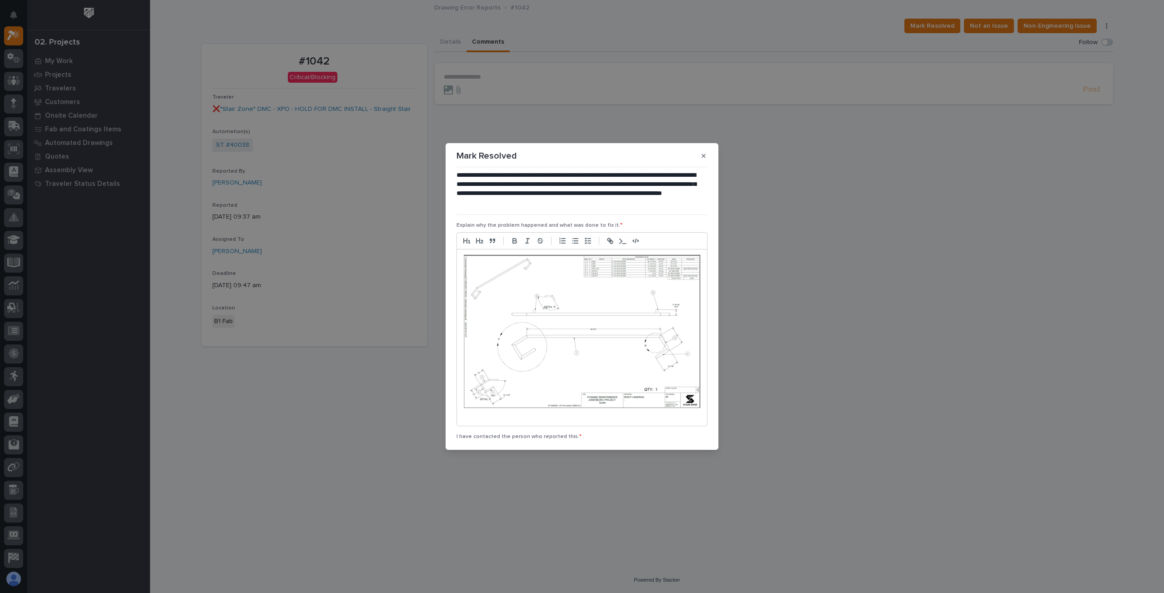
click at [489, 418] on div at bounding box center [582, 338] width 250 height 176
click at [462, 261] on div at bounding box center [582, 412] width 250 height 324
click at [464, 258] on img at bounding box center [582, 331] width 236 height 153
click at [698, 257] on div at bounding box center [582, 412] width 250 height 324
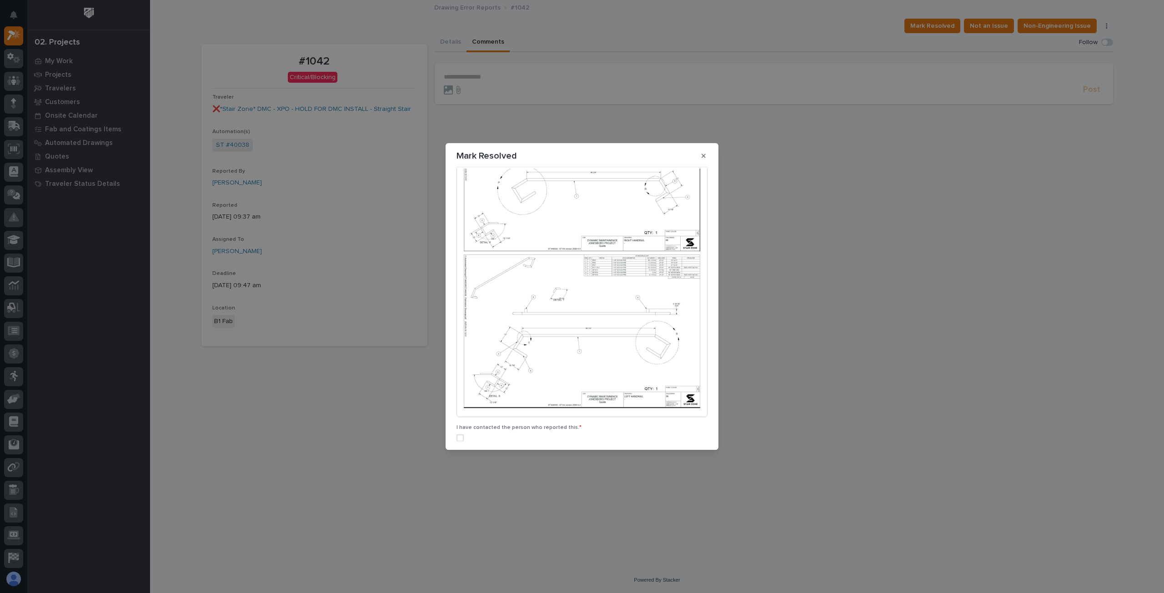
scroll to position [187, 0]
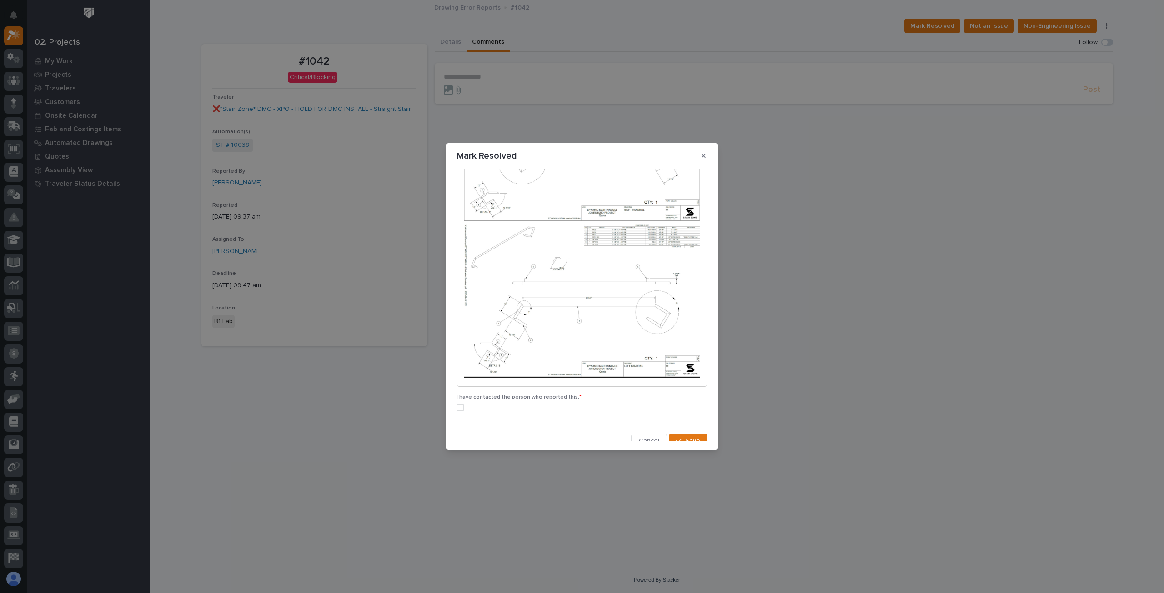
click at [473, 377] on div at bounding box center [582, 224] width 250 height 324
click at [464, 205] on img at bounding box center [582, 144] width 236 height 153
click at [489, 209] on img at bounding box center [582, 144] width 236 height 153
click at [483, 209] on img at bounding box center [582, 144] width 236 height 153
click at [472, 224] on p at bounding box center [582, 228] width 236 height 9
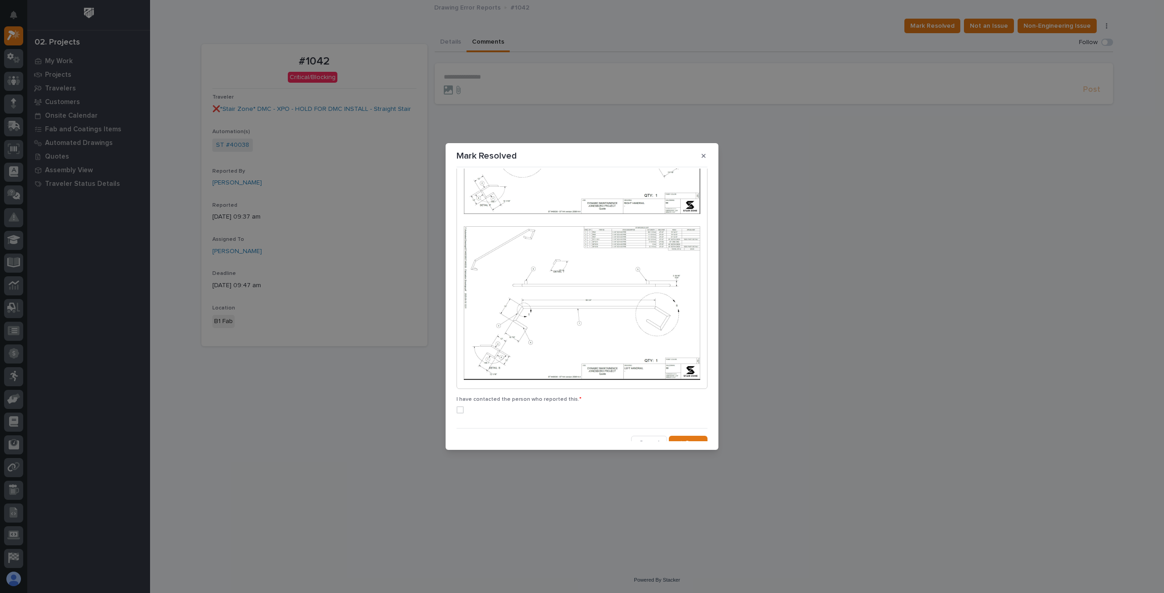
scroll to position [196, 0]
click at [470, 373] on p at bounding box center [582, 302] width 236 height 157
click at [699, 373] on div at bounding box center [582, 219] width 250 height 333
click at [562, 399] on p "**********" at bounding box center [580, 403] width 232 height 9
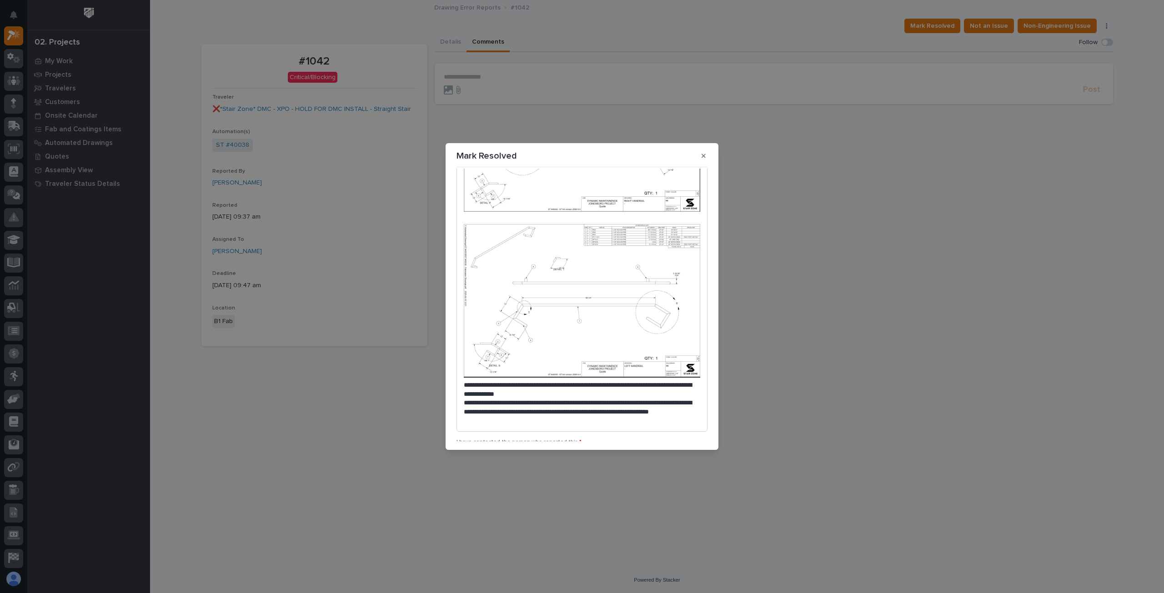
scroll to position [241, 0]
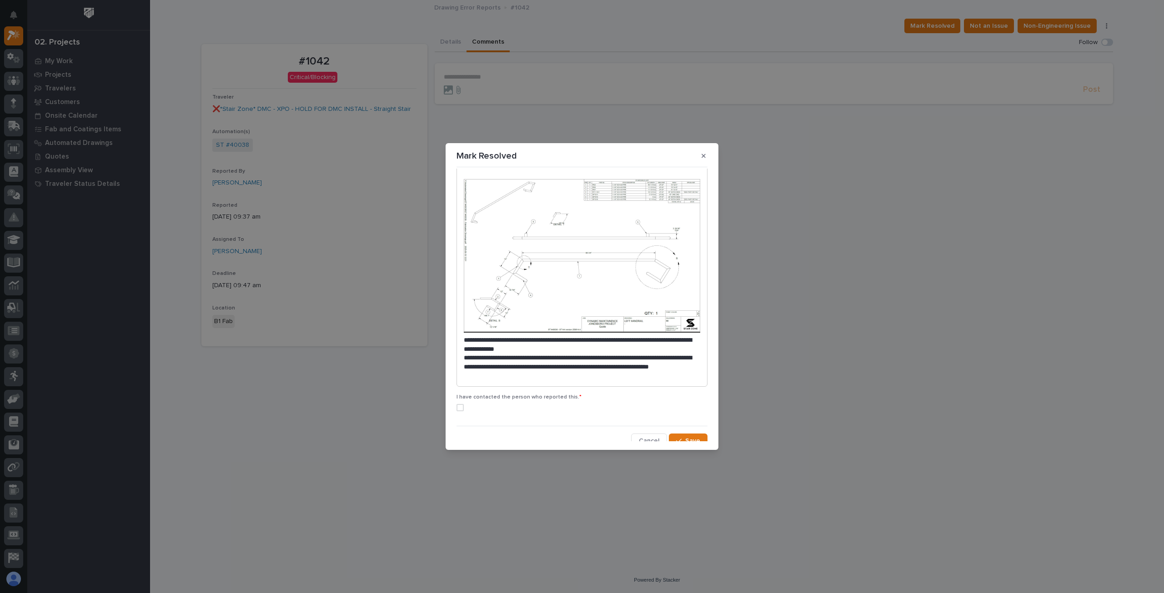
click at [459, 404] on span at bounding box center [460, 407] width 7 height 7
click at [690, 437] on span "Save" at bounding box center [692, 441] width 15 height 8
click at [694, 437] on span "Save" at bounding box center [692, 441] width 15 height 8
click at [533, 373] on p "**********" at bounding box center [580, 367] width 232 height 27
click at [685, 437] on span "Save" at bounding box center [692, 441] width 15 height 8
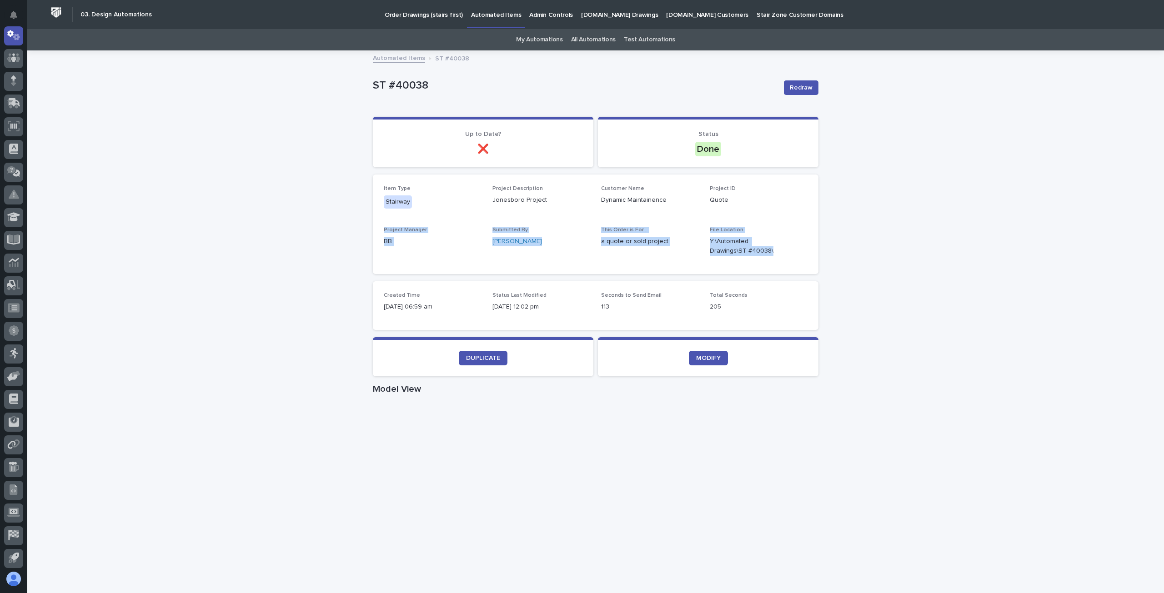
drag, startPoint x: 264, startPoint y: 289, endPoint x: 268, endPoint y: 234, distance: 54.8
click at [268, 234] on div "Loading... Saving… Loading... Saving… ST #[STREET_ADDRESS] Sorry, there was an …" at bounding box center [595, 526] width 1137 height 950
click at [267, 259] on div "Loading... Saving… Loading... Saving… ST #[STREET_ADDRESS] Sorry, there was an …" at bounding box center [595, 526] width 1137 height 950
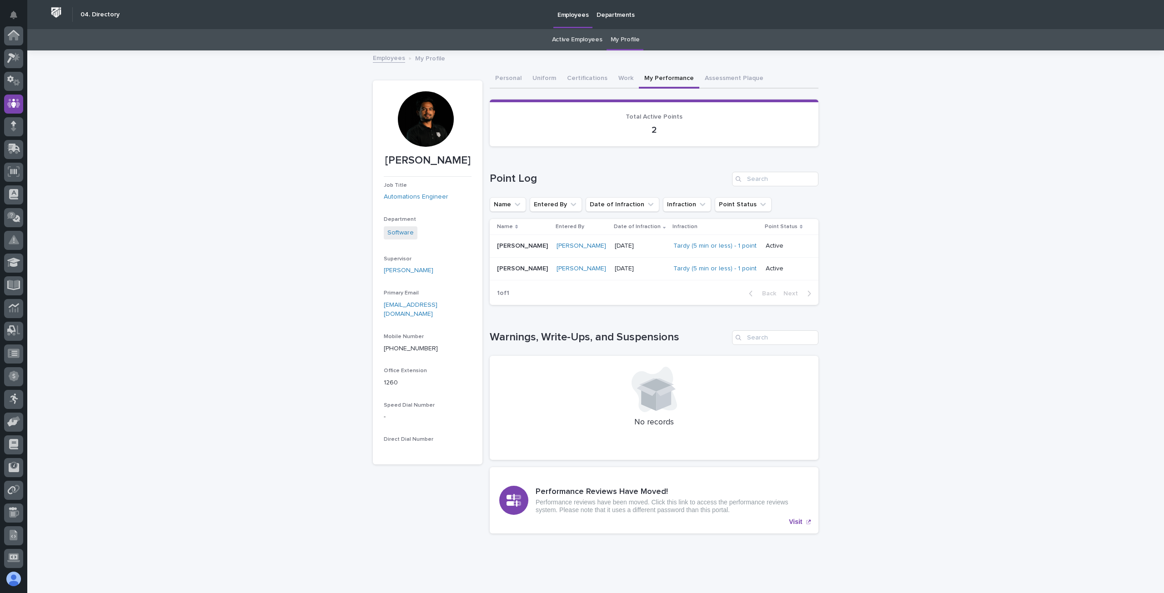
scroll to position [68, 0]
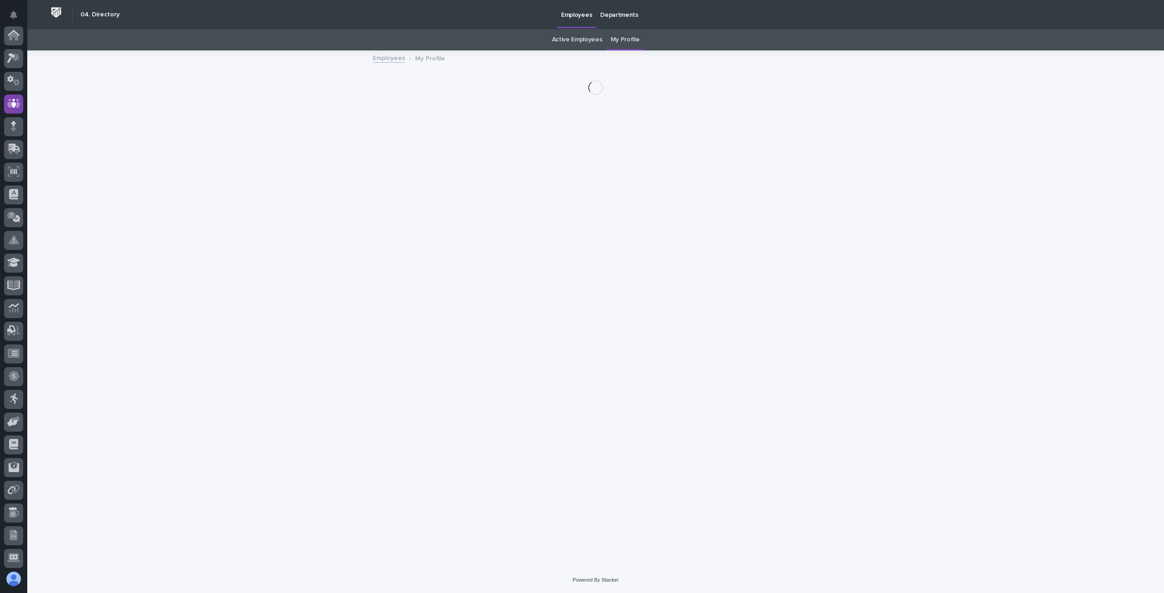
scroll to position [68, 0]
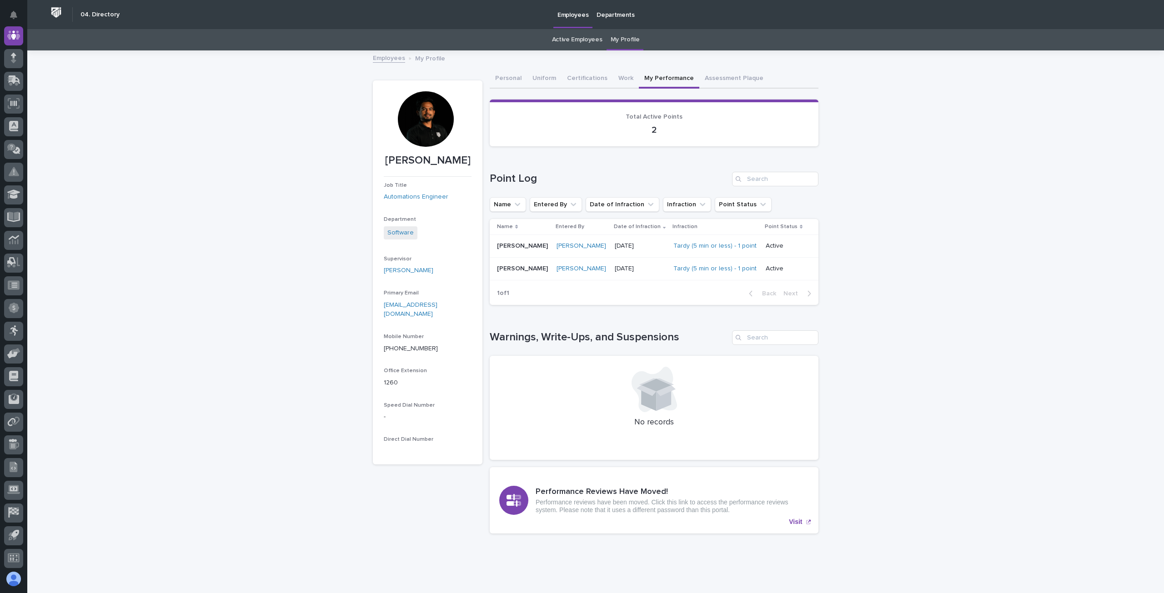
click at [656, 397] on icon at bounding box center [663, 398] width 15 height 26
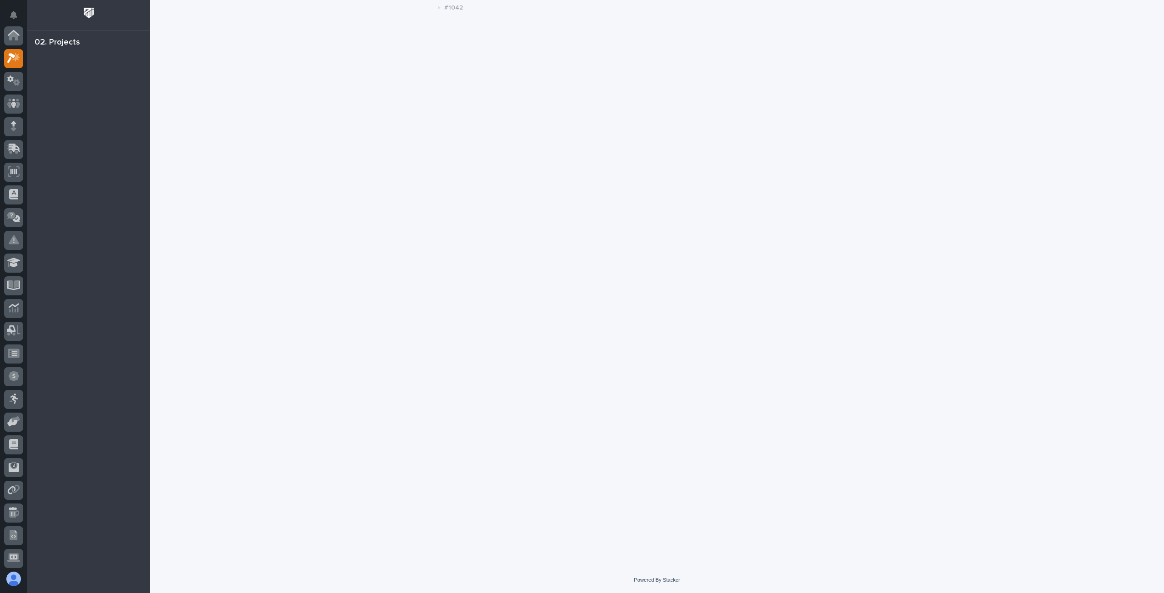
scroll to position [23, 0]
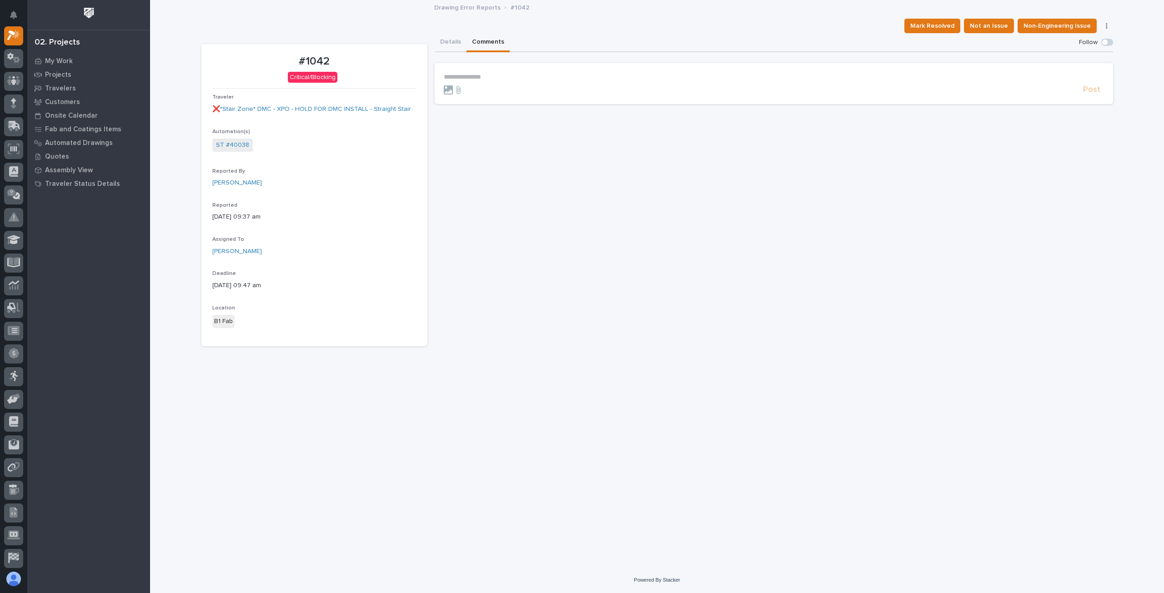
click at [482, 72] on section "**********" at bounding box center [774, 83] width 679 height 41
click at [482, 77] on p "**********" at bounding box center [774, 77] width 660 height 8
click at [499, 76] on p "**********" at bounding box center [774, 77] width 660 height 8
click at [936, 26] on span "Mark Resolved" at bounding box center [932, 25] width 44 height 11
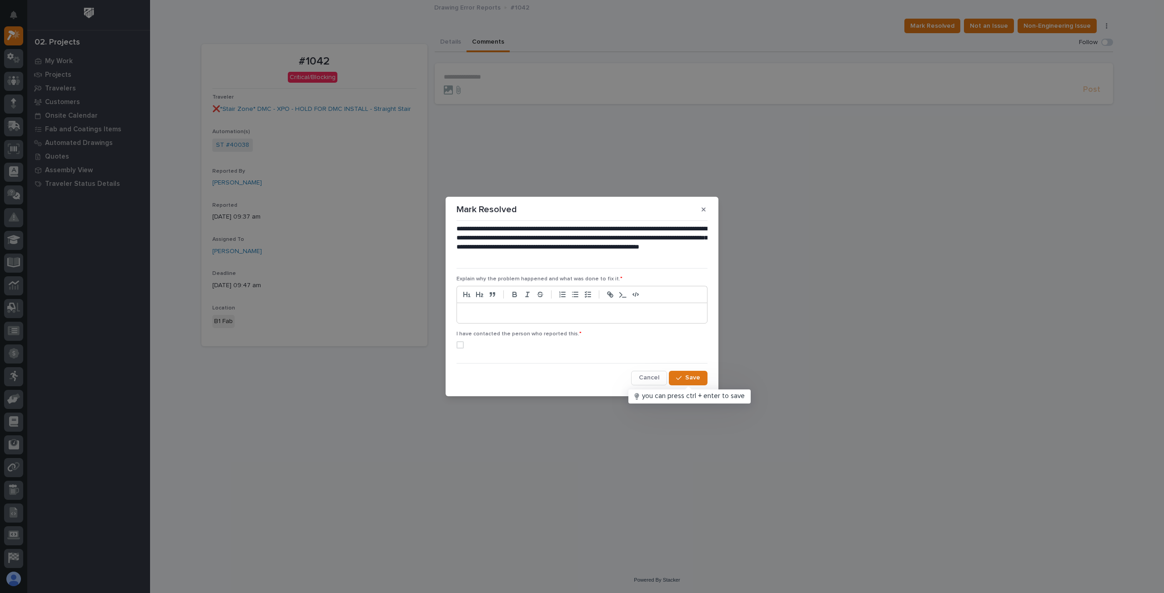
click at [493, 315] on p at bounding box center [582, 313] width 236 height 9
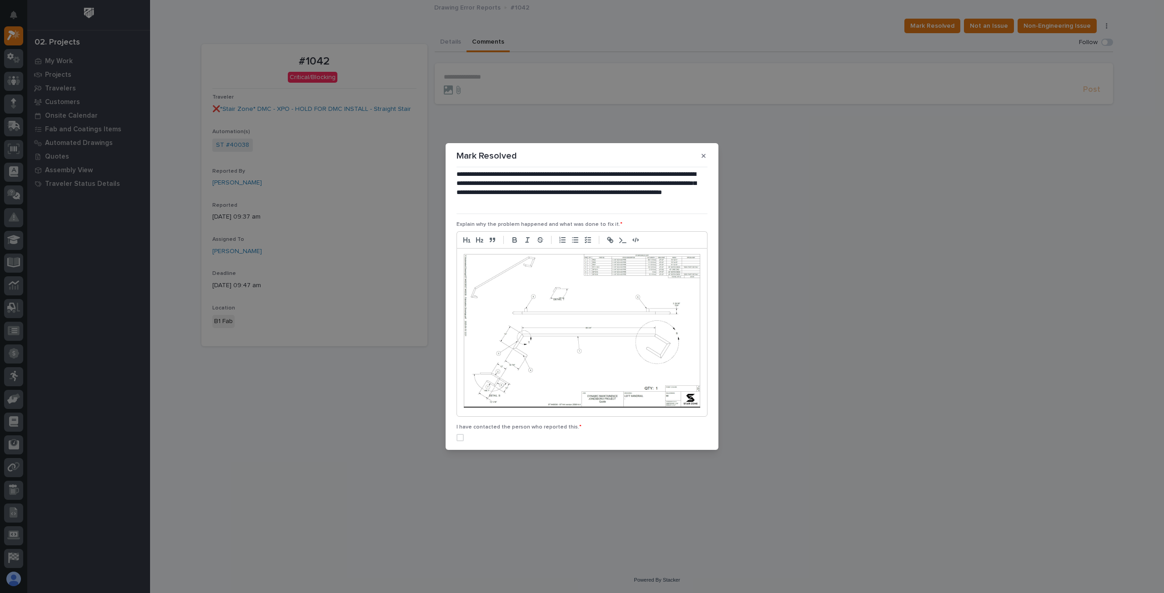
scroll to position [0, 0]
click at [464, 258] on img at bounding box center [582, 332] width 236 height 154
drag, startPoint x: 463, startPoint y: 258, endPoint x: 479, endPoint y: 261, distance: 15.9
click at [464, 257] on img at bounding box center [582, 332] width 236 height 154
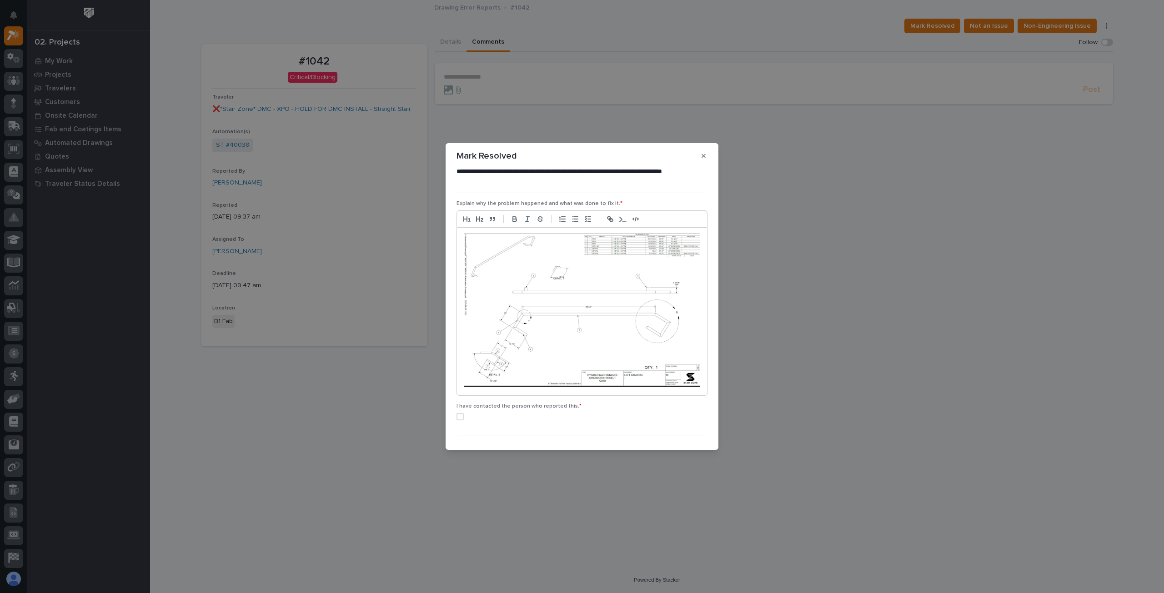
scroll to position [34, 0]
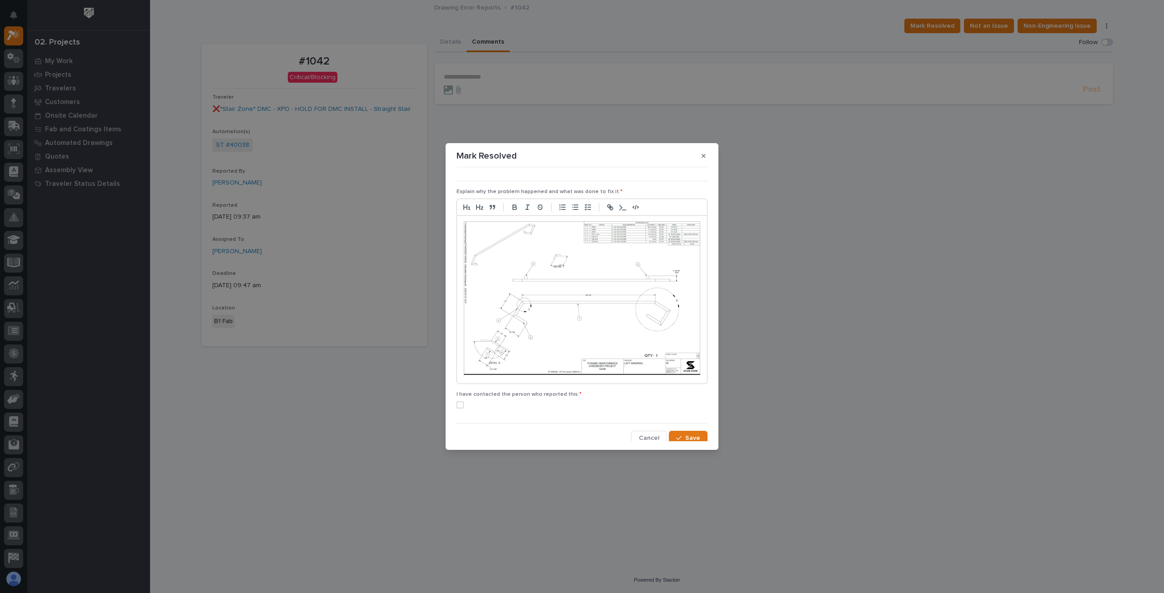
click at [700, 372] on div at bounding box center [582, 300] width 250 height 168
click at [477, 372] on p at bounding box center [582, 373] width 236 height 9
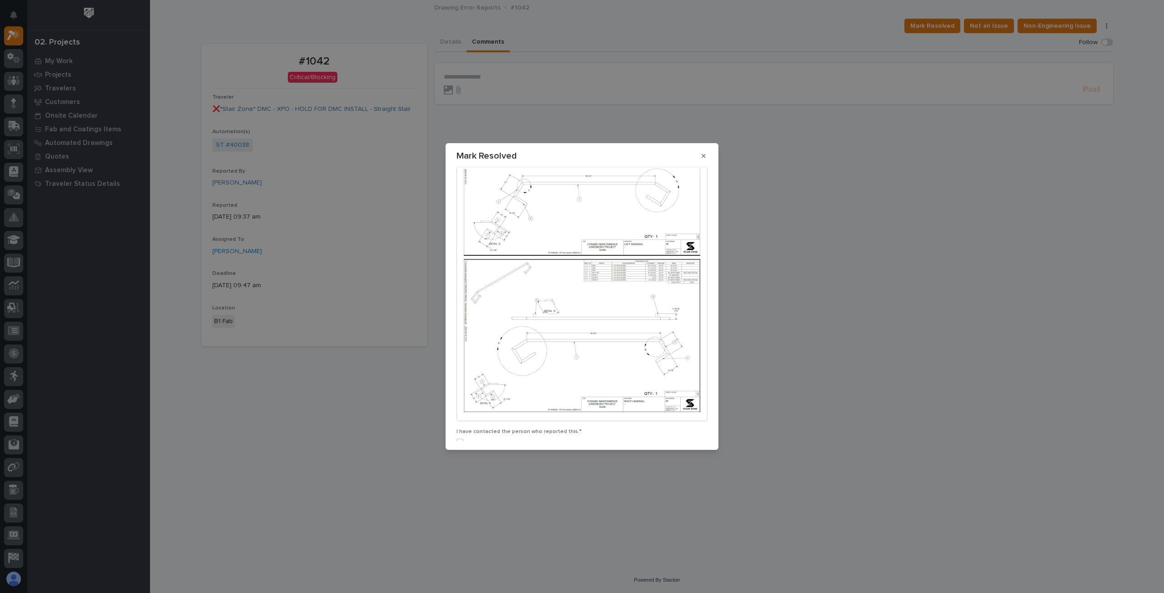
scroll to position [187, 0]
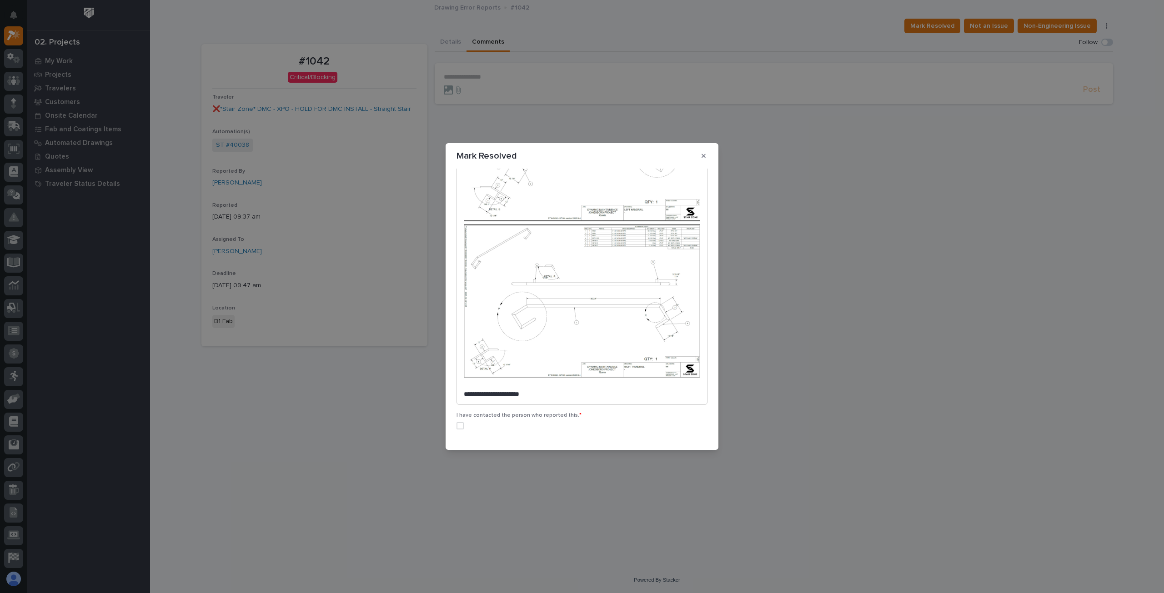
click at [497, 390] on p "**********" at bounding box center [580, 394] width 232 height 9
click at [555, 390] on p "**********" at bounding box center [580, 394] width 232 height 9
click at [683, 390] on p "**********" at bounding box center [580, 394] width 232 height 9
click at [525, 399] on p "**********" at bounding box center [580, 399] width 232 height 18
click at [552, 399] on p "**********" at bounding box center [580, 399] width 232 height 18
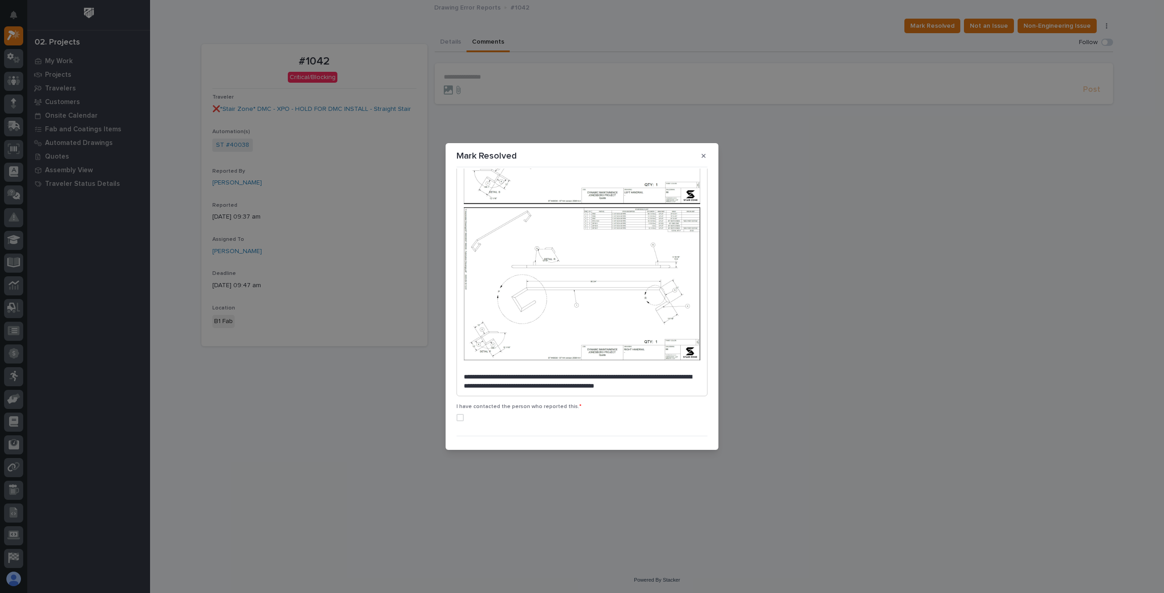
scroll to position [214, 0]
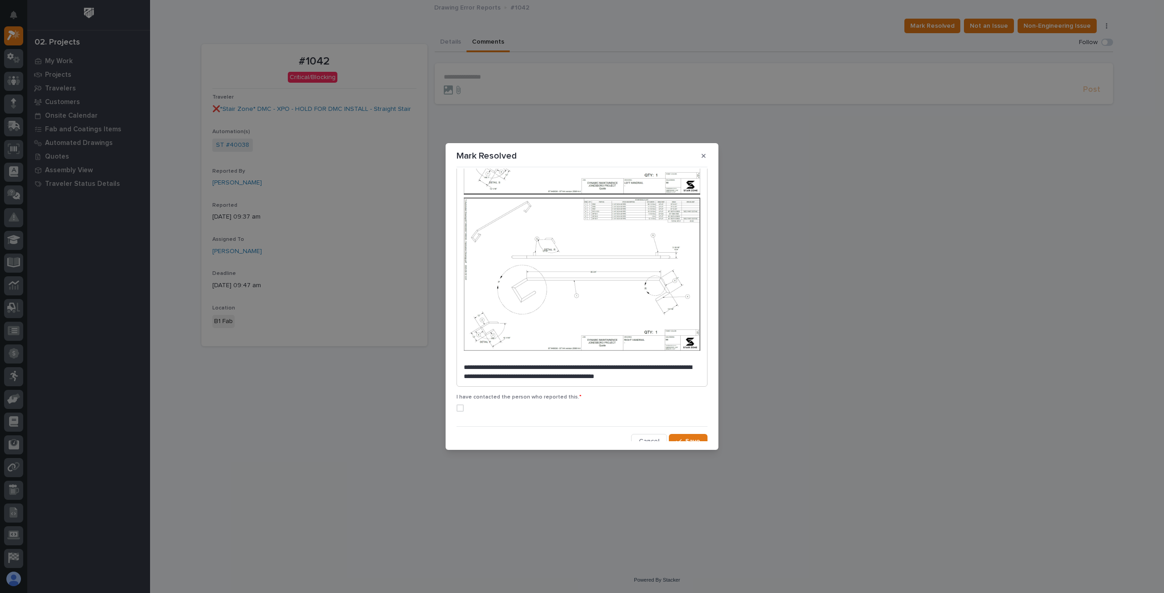
click at [463, 405] on span at bounding box center [460, 408] width 7 height 7
click at [686, 437] on span "Save" at bounding box center [692, 441] width 15 height 8
click at [685, 437] on span "Save" at bounding box center [692, 441] width 15 height 8
drag, startPoint x: 691, startPoint y: 369, endPoint x: 456, endPoint y: 359, distance: 234.9
click at [456, 359] on div "**********" at bounding box center [582, 305] width 256 height 273
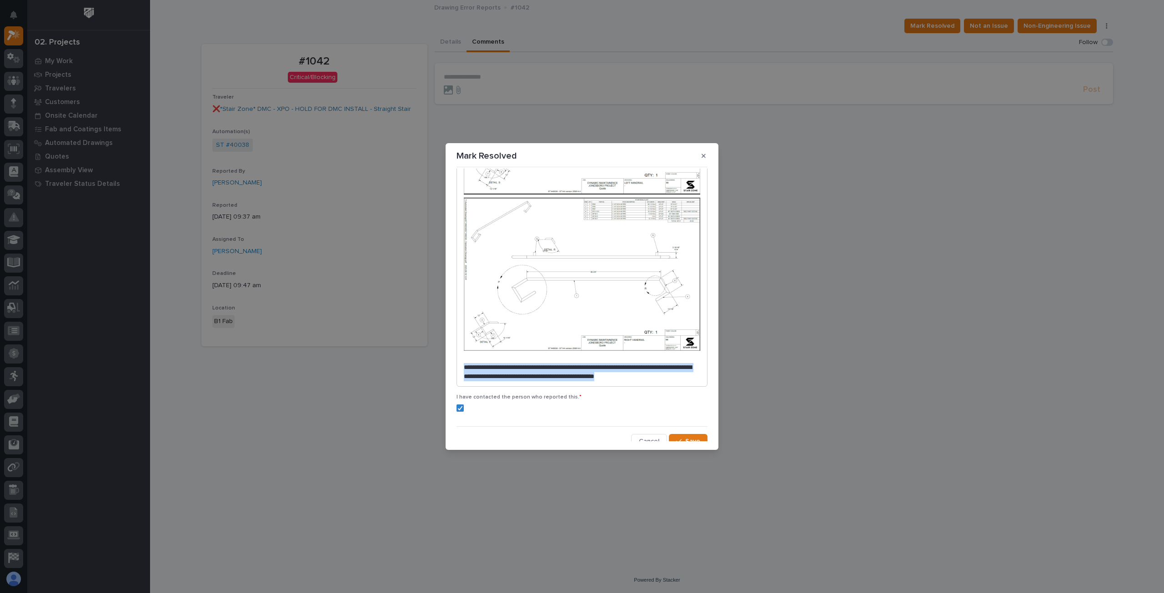
copy p "**********"
click at [686, 437] on span "Save" at bounding box center [692, 441] width 15 height 8
click at [506, 363] on p "**********" at bounding box center [580, 372] width 232 height 18
click at [648, 363] on p "**********" at bounding box center [580, 372] width 232 height 18
click at [683, 371] on p "**********" at bounding box center [580, 372] width 232 height 18
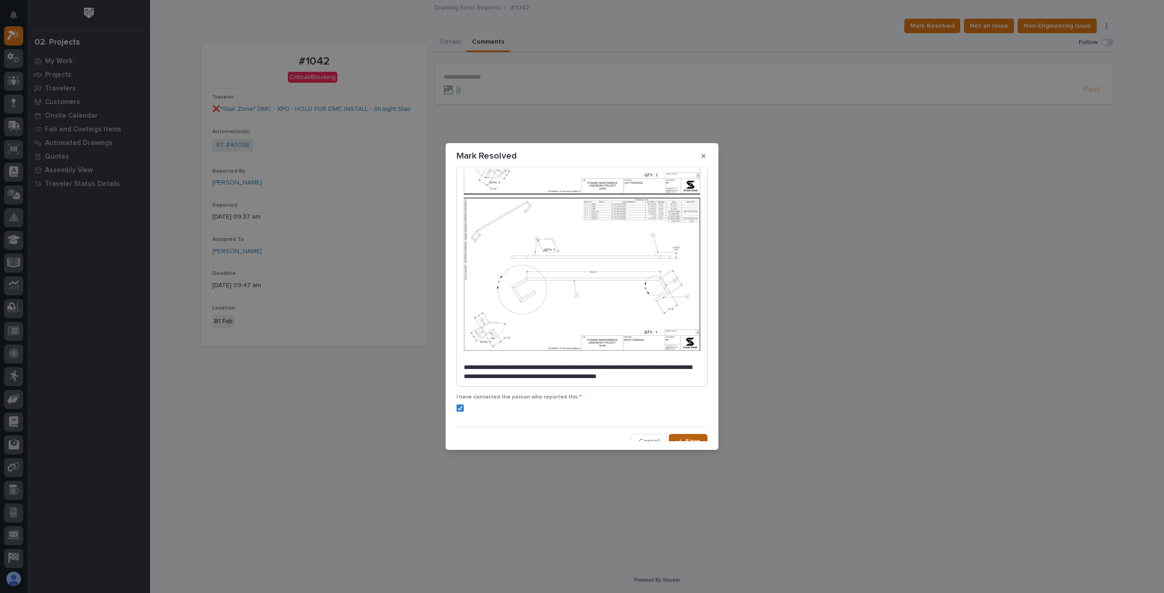
drag, startPoint x: 693, startPoint y: 437, endPoint x: 688, endPoint y: 438, distance: 5.1
click at [693, 437] on span "Save" at bounding box center [692, 441] width 15 height 8
drag, startPoint x: 693, startPoint y: 370, endPoint x: 440, endPoint y: 354, distance: 253.4
click at [440, 354] on div "**********" at bounding box center [582, 296] width 1164 height 593
copy div "**********"
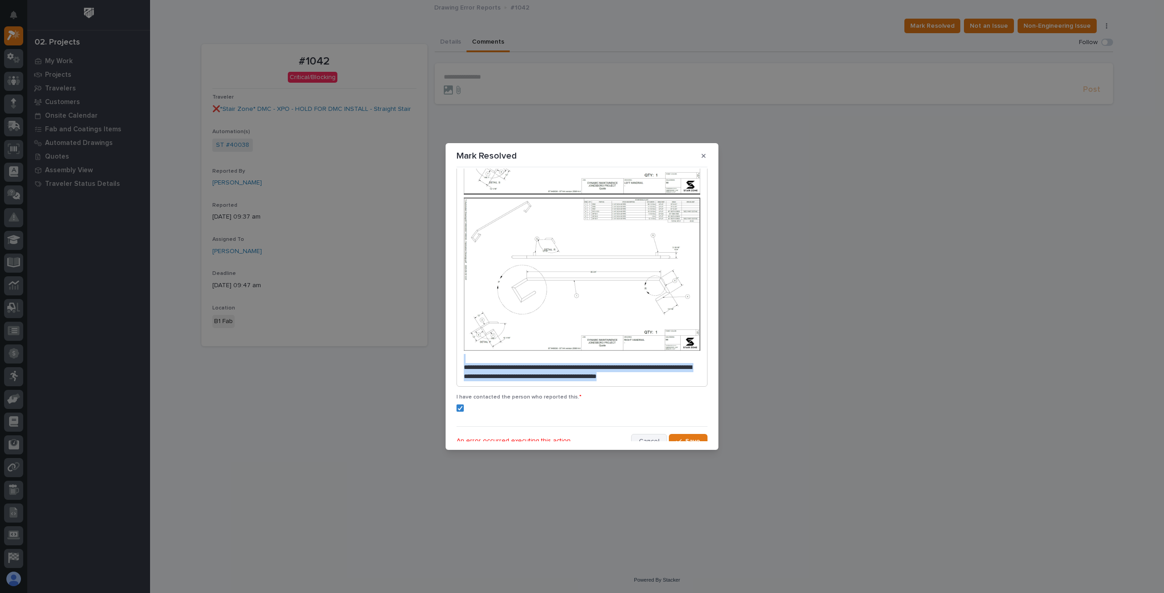
click at [649, 437] on span "Cancel" at bounding box center [649, 441] width 20 height 8
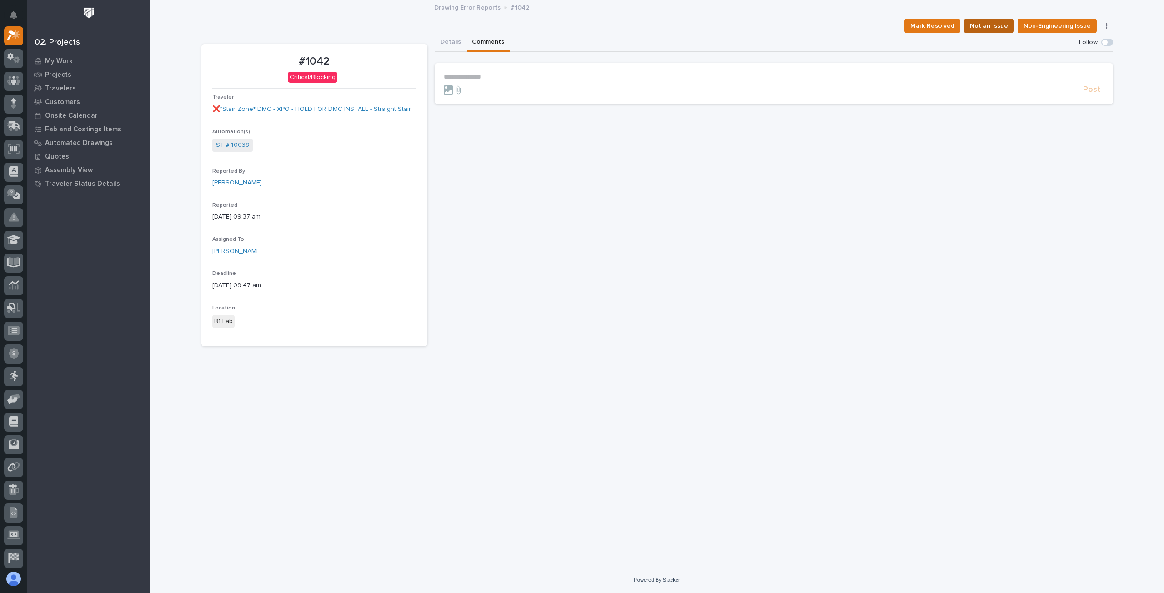
click at [990, 25] on span "Not an Issue" at bounding box center [989, 25] width 38 height 11
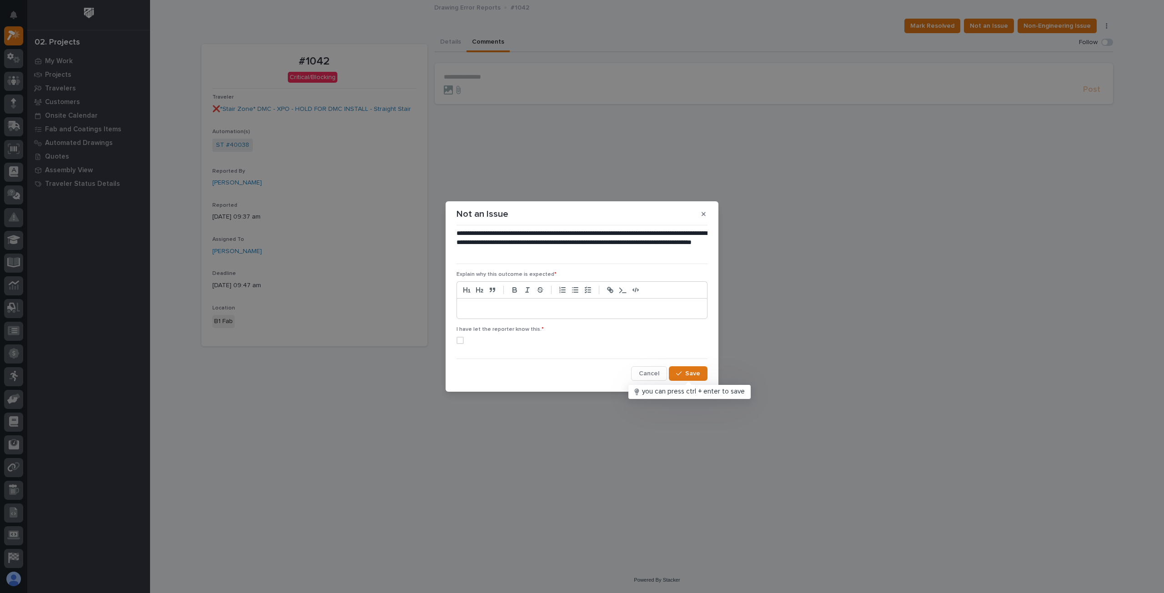
click at [509, 310] on p at bounding box center [582, 308] width 236 height 9
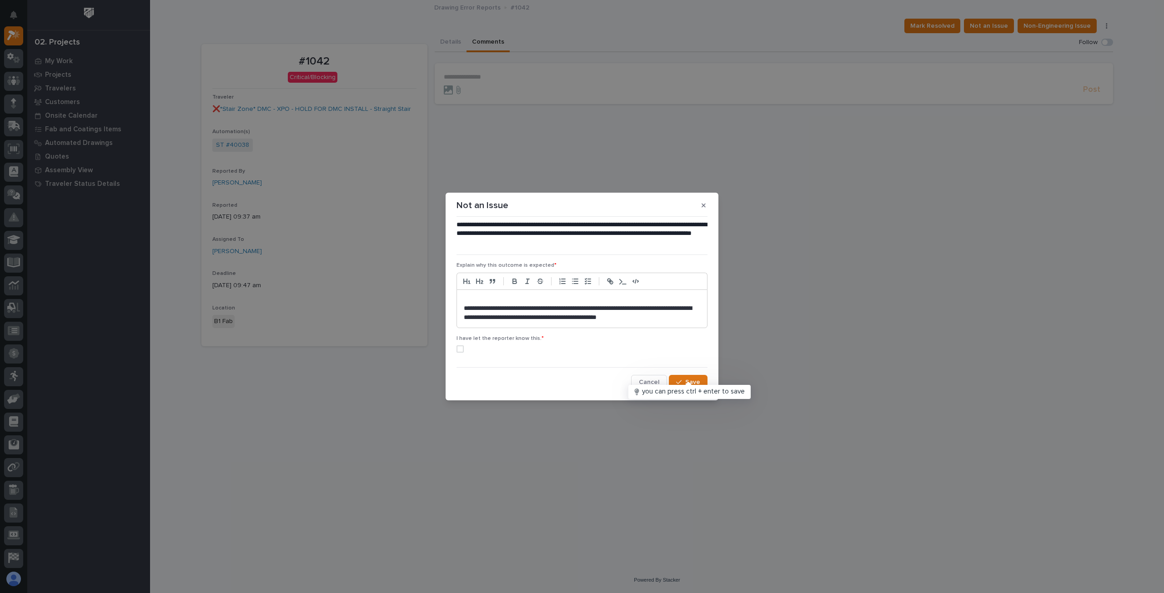
scroll to position [0, 0]
click at [477, 297] on p at bounding box center [582, 300] width 236 height 9
click at [472, 297] on p at bounding box center [582, 300] width 236 height 9
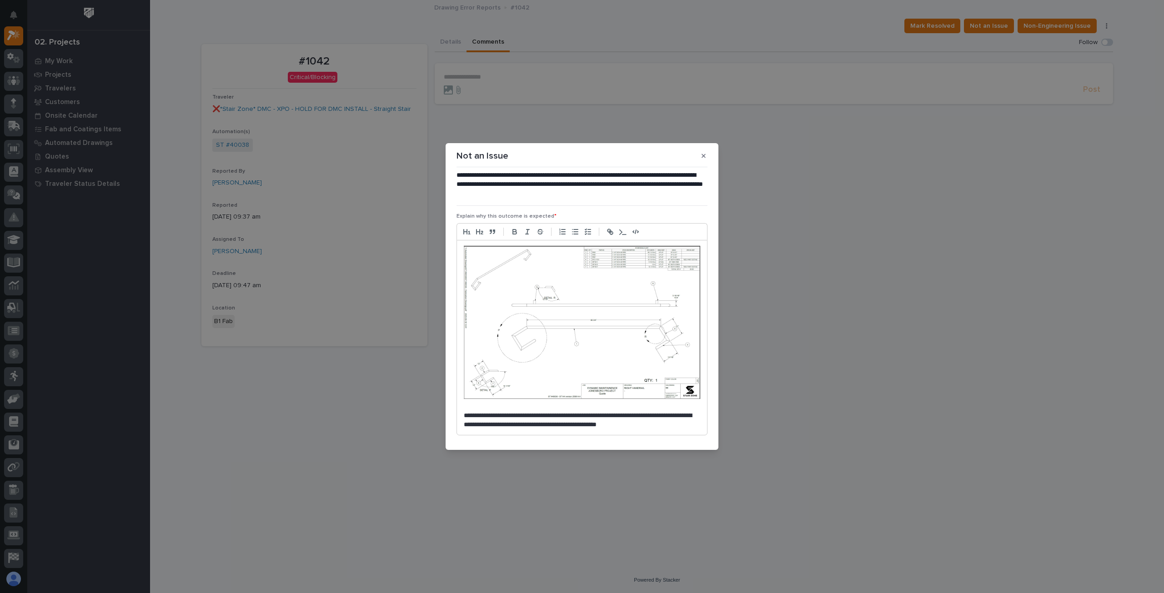
click at [482, 403] on p at bounding box center [582, 406] width 236 height 9
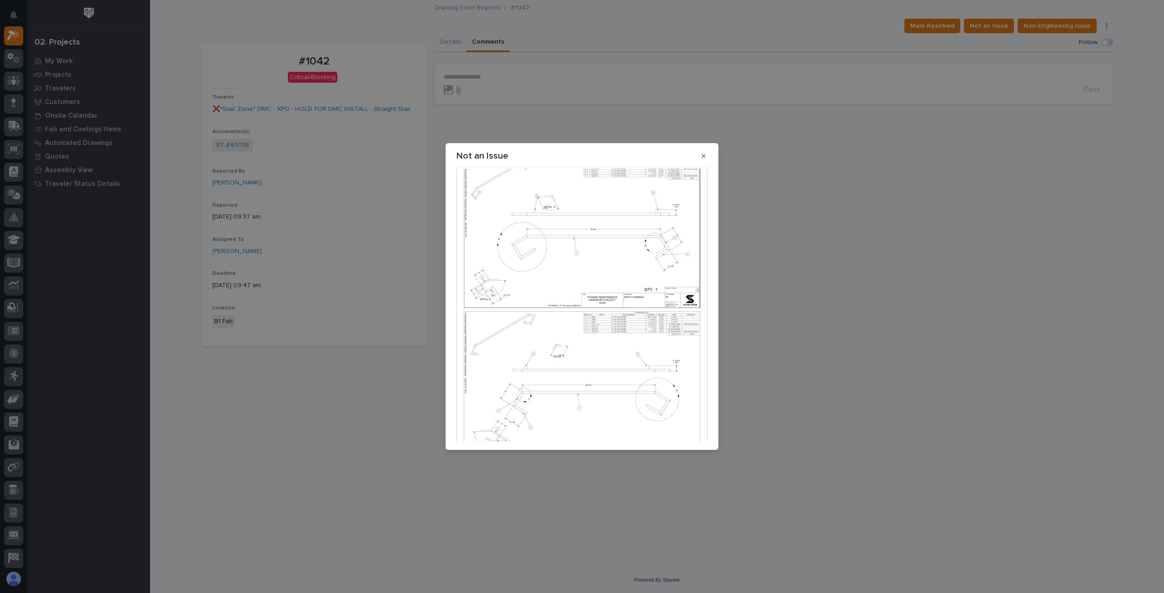
scroll to position [196, 0]
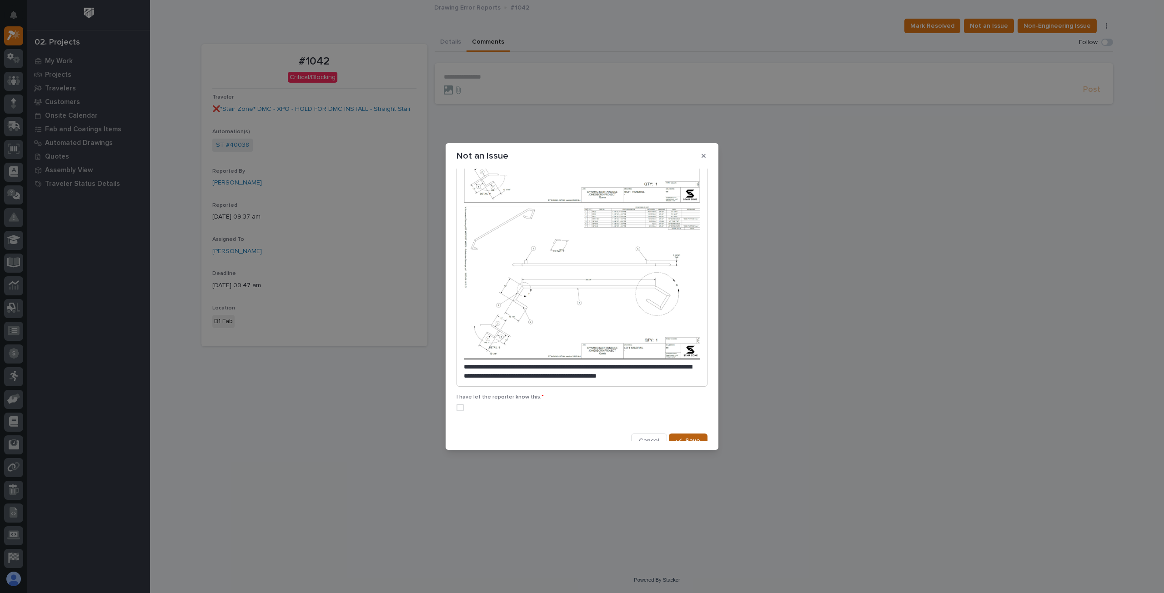
click at [679, 438] on div "button" at bounding box center [680, 441] width 9 height 6
click at [463, 404] on span at bounding box center [460, 407] width 7 height 7
click at [678, 434] on button "Save" at bounding box center [688, 441] width 39 height 15
click at [649, 332] on img at bounding box center [582, 283] width 236 height 154
click at [634, 435] on button "Cancel" at bounding box center [649, 441] width 36 height 15
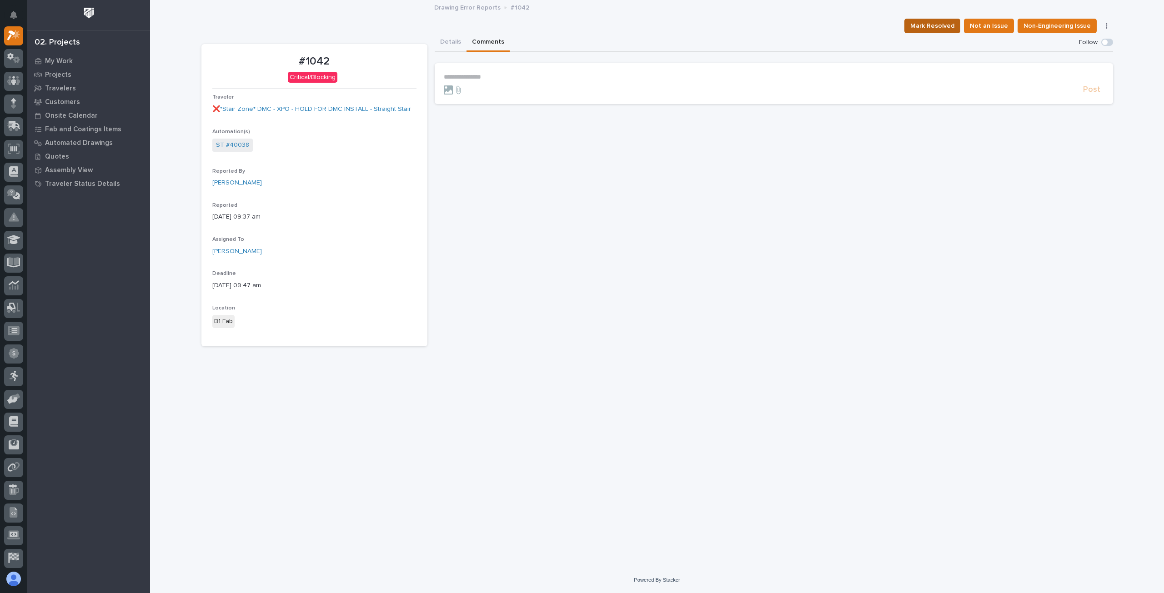
click at [931, 20] on span "Mark Resolved" at bounding box center [932, 25] width 44 height 11
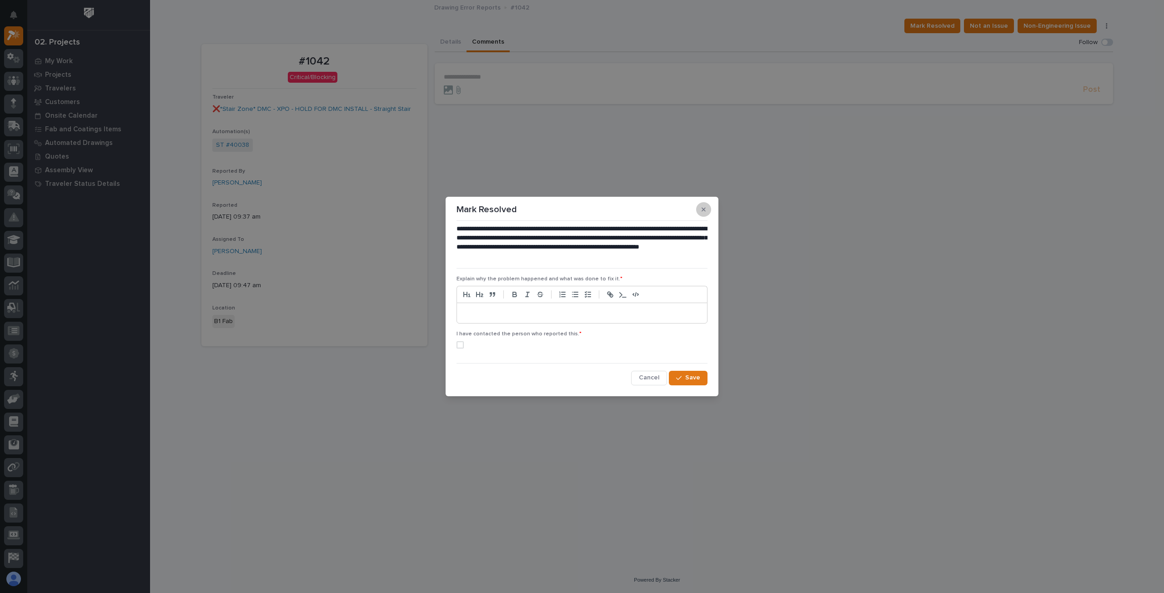
click at [703, 208] on icon "button" at bounding box center [704, 209] width 4 height 6
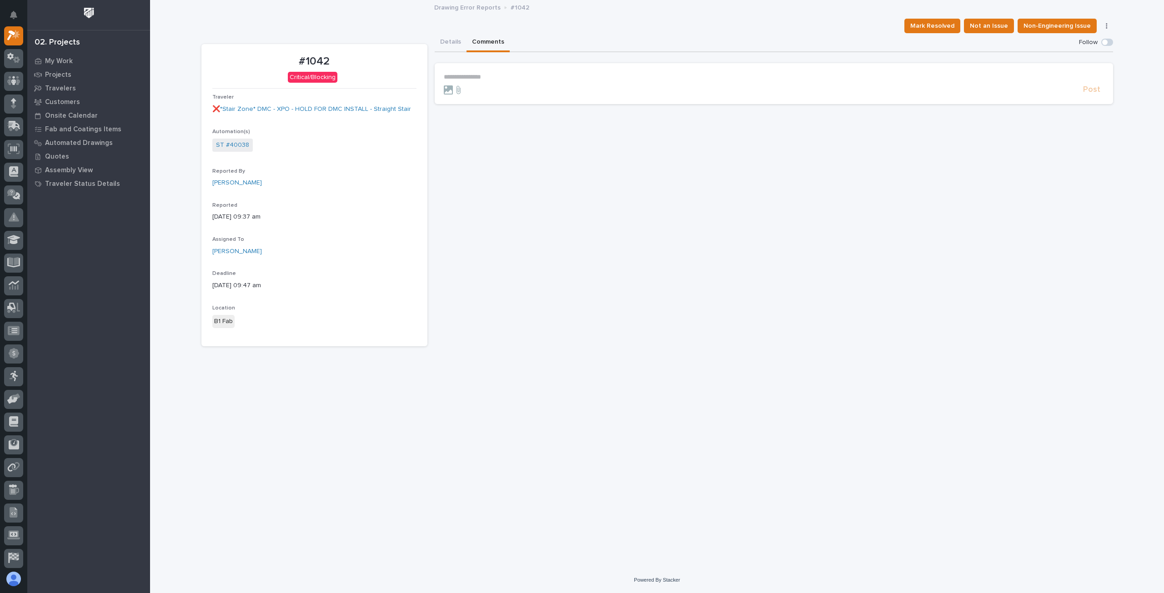
click at [475, 68] on section "**********" at bounding box center [774, 83] width 679 height 41
click at [474, 80] on div "**********" at bounding box center [774, 77] width 660 height 8
click at [985, 25] on span "Not an Issue" at bounding box center [989, 25] width 38 height 11
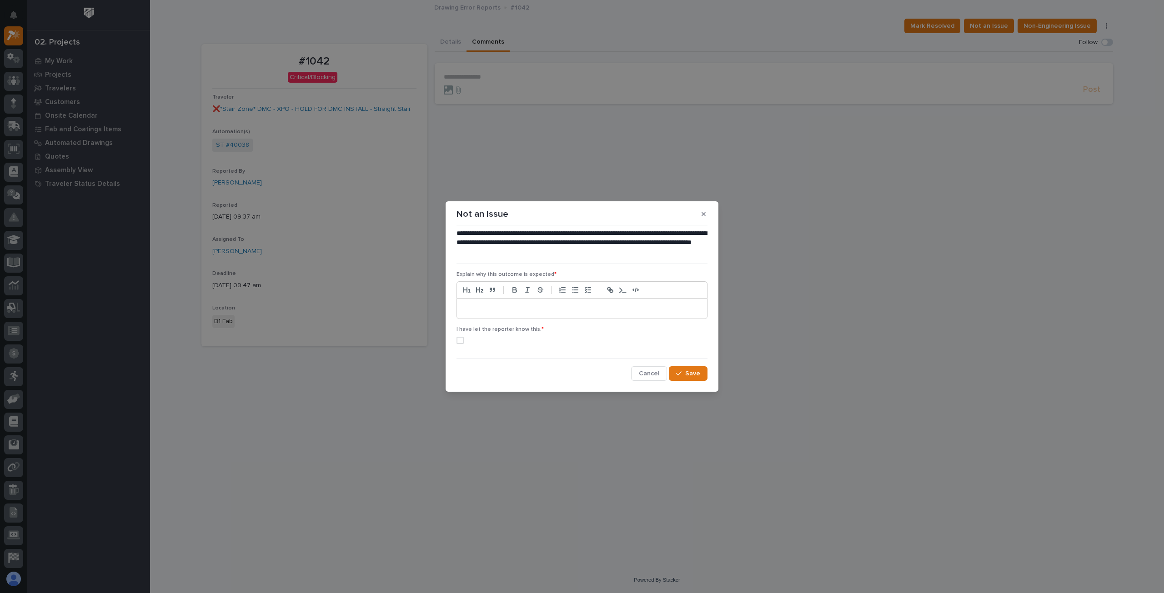
click at [490, 312] on p at bounding box center [582, 308] width 236 height 9
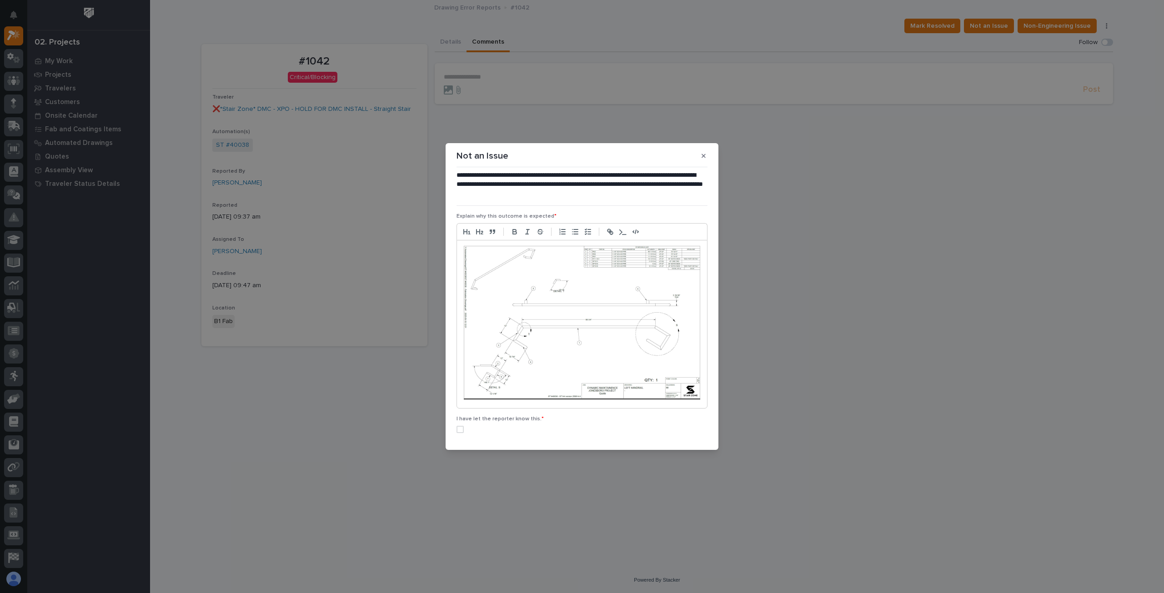
click at [538, 314] on img at bounding box center [582, 323] width 236 height 154
click at [703, 154] on icon "button" at bounding box center [704, 156] width 4 height 6
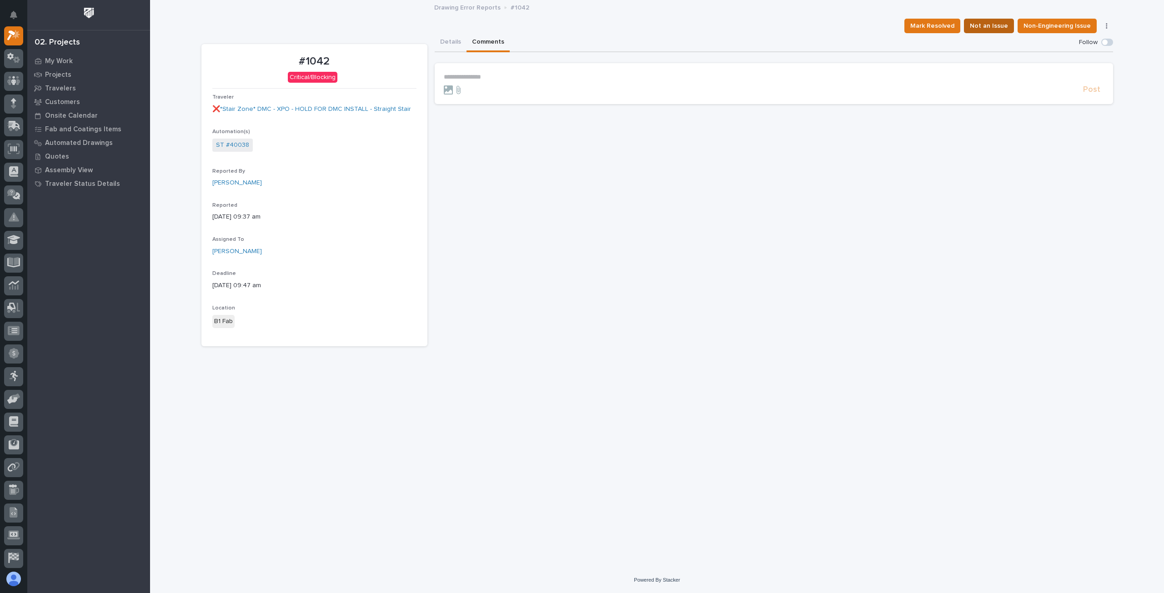
click at [988, 23] on span "Not an Issue" at bounding box center [989, 25] width 38 height 11
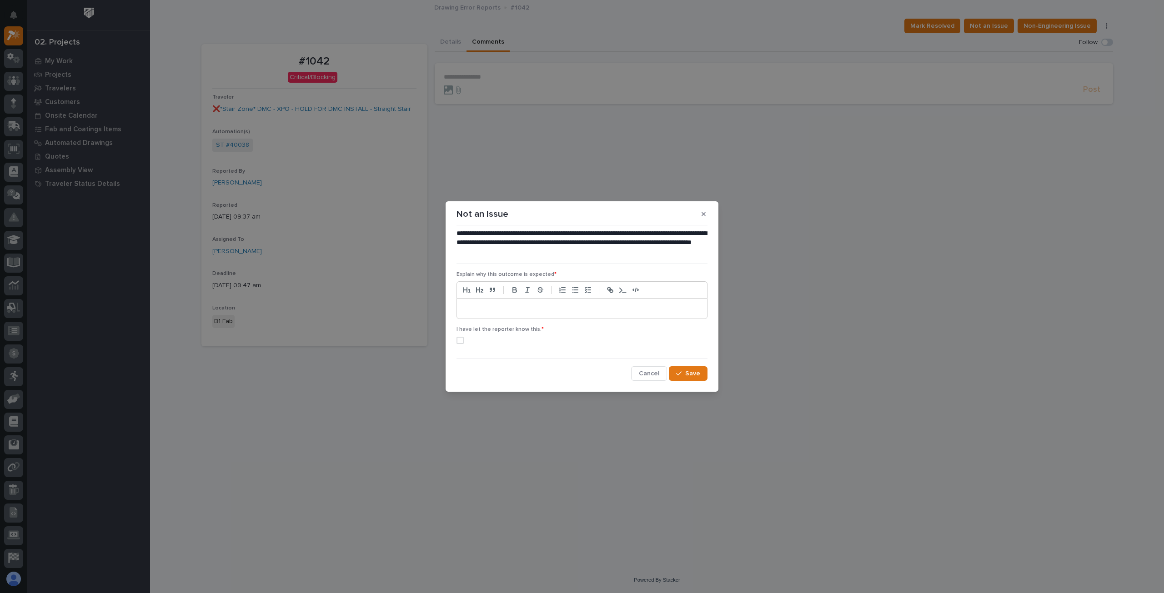
click at [481, 305] on p at bounding box center [582, 308] width 236 height 9
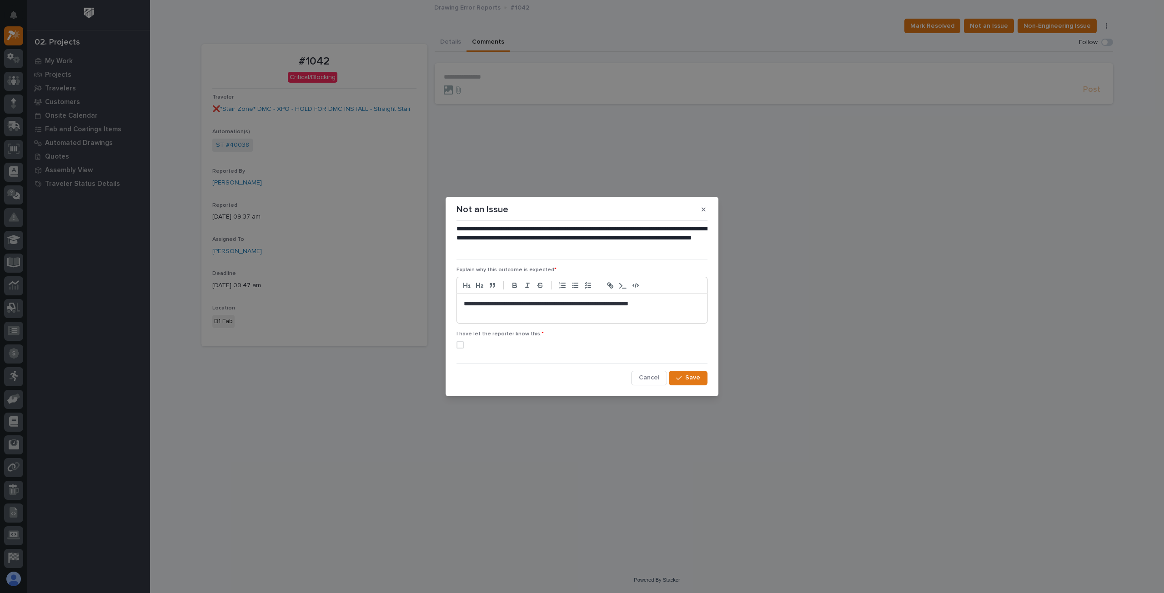
click at [493, 317] on p at bounding box center [582, 313] width 236 height 9
click at [463, 343] on span at bounding box center [460, 344] width 7 height 7
click at [704, 377] on button "Save" at bounding box center [688, 378] width 39 height 15
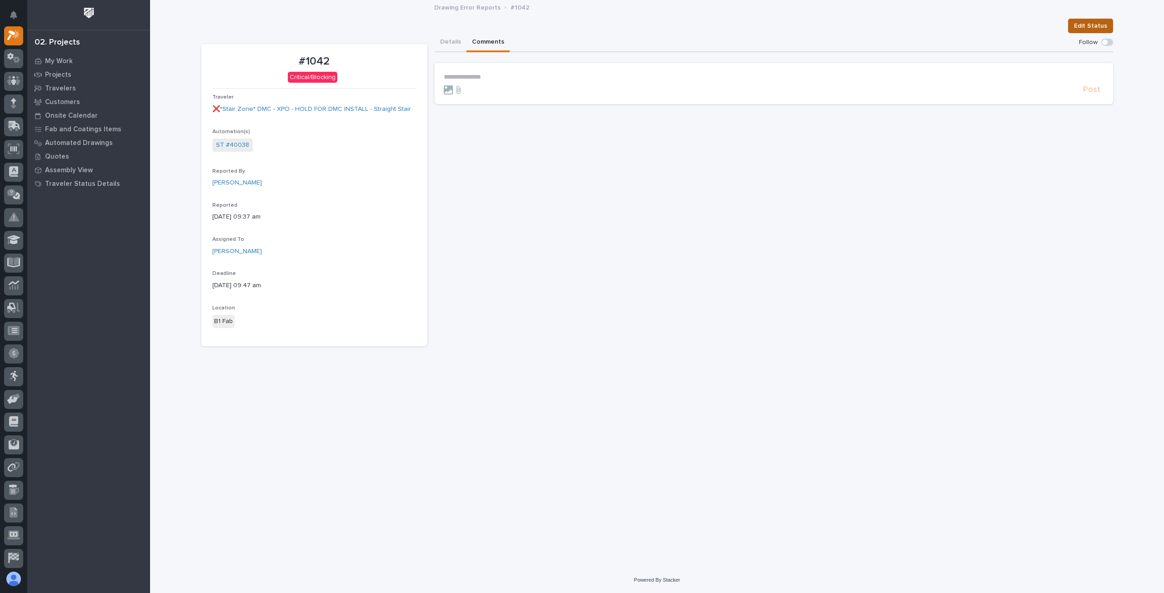
click at [1079, 24] on span "Edit Status" at bounding box center [1090, 25] width 33 height 11
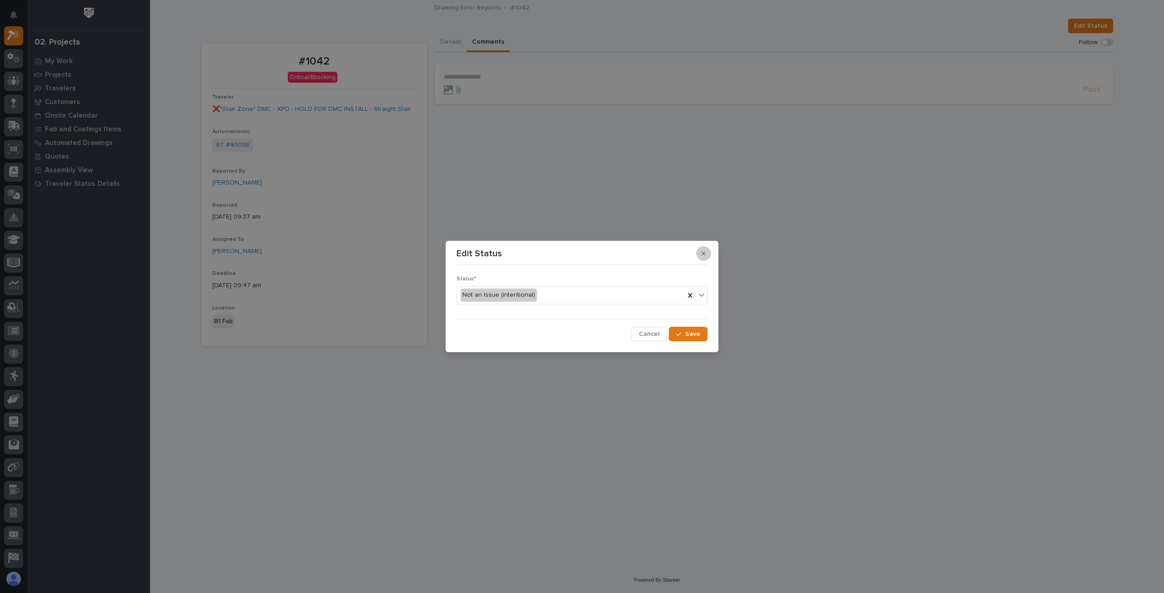
click at [700, 254] on button "button" at bounding box center [703, 253] width 15 height 15
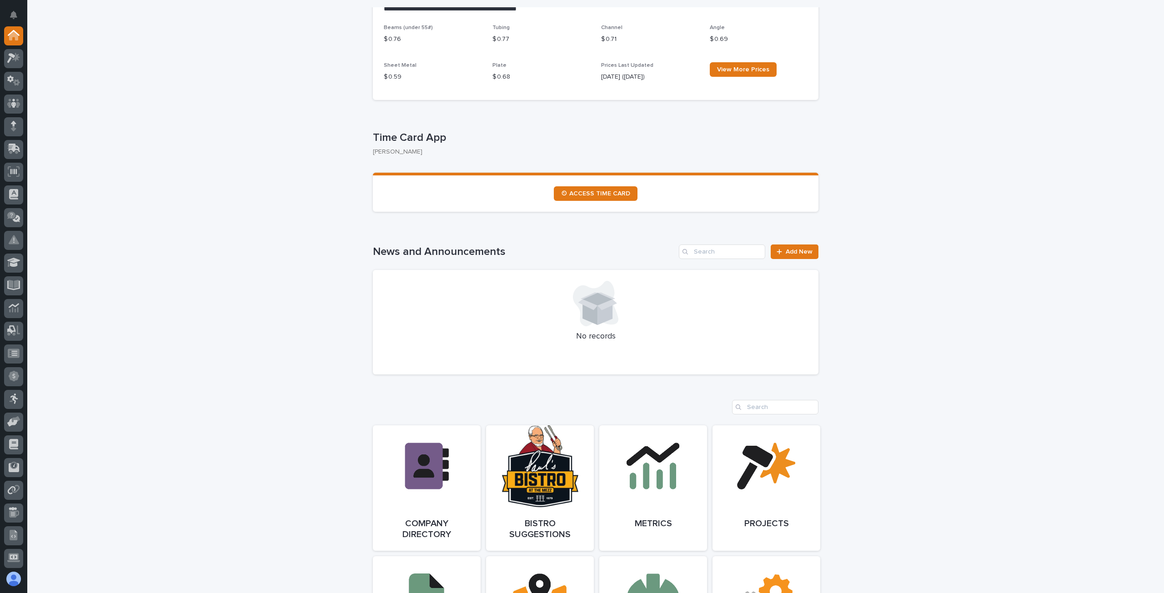
scroll to position [576, 0]
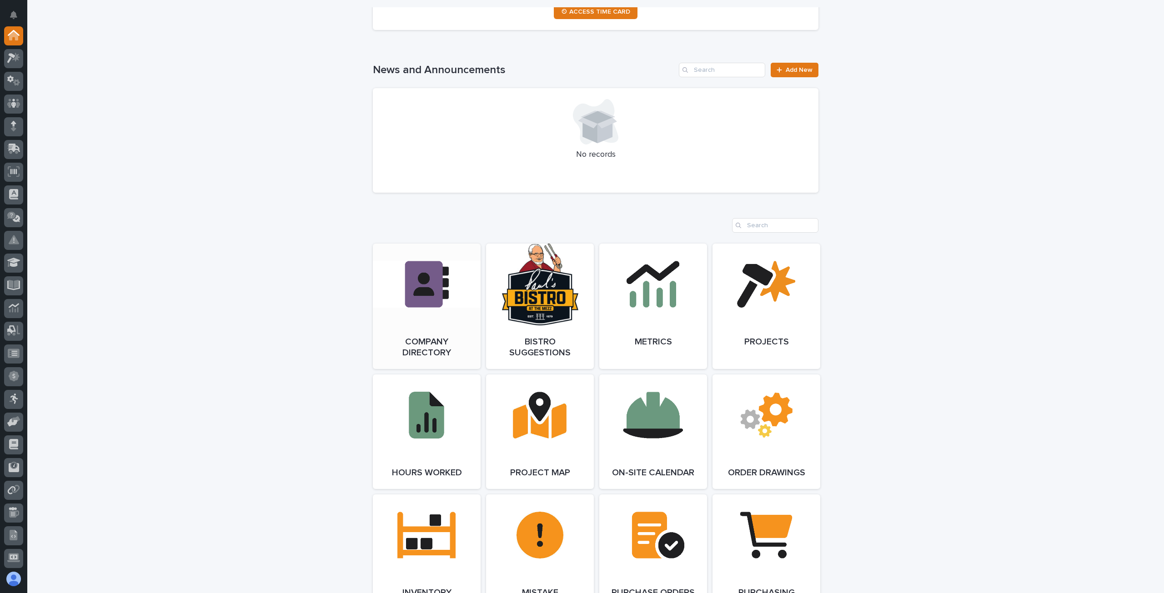
click at [444, 306] on link "Open Link" at bounding box center [427, 307] width 108 height 126
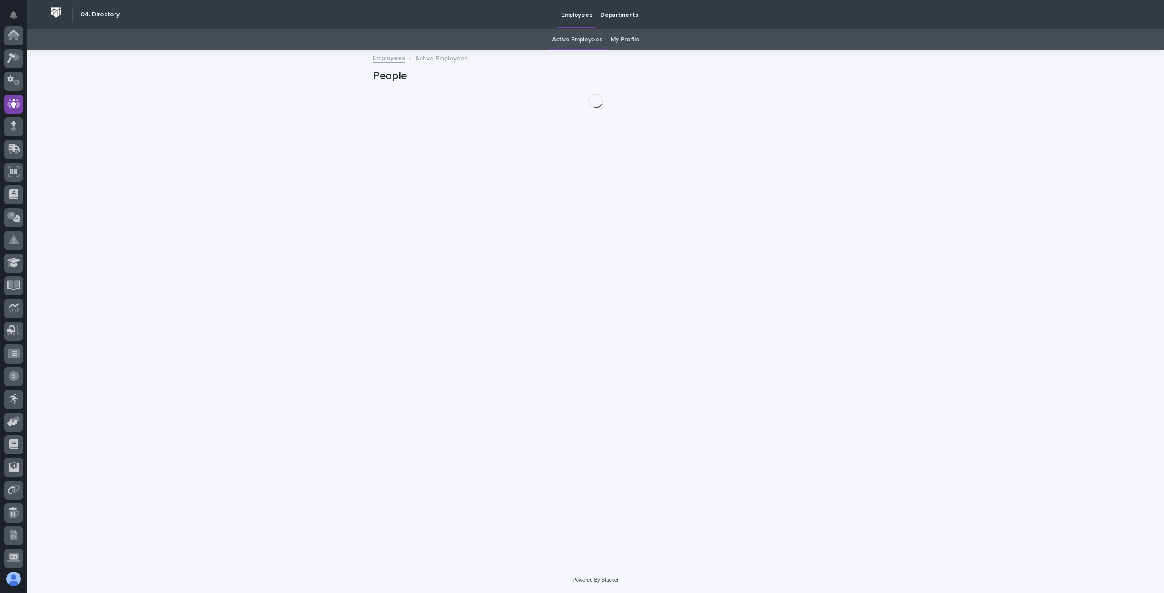
scroll to position [68, 0]
click at [621, 37] on link "My Profile" at bounding box center [625, 39] width 29 height 21
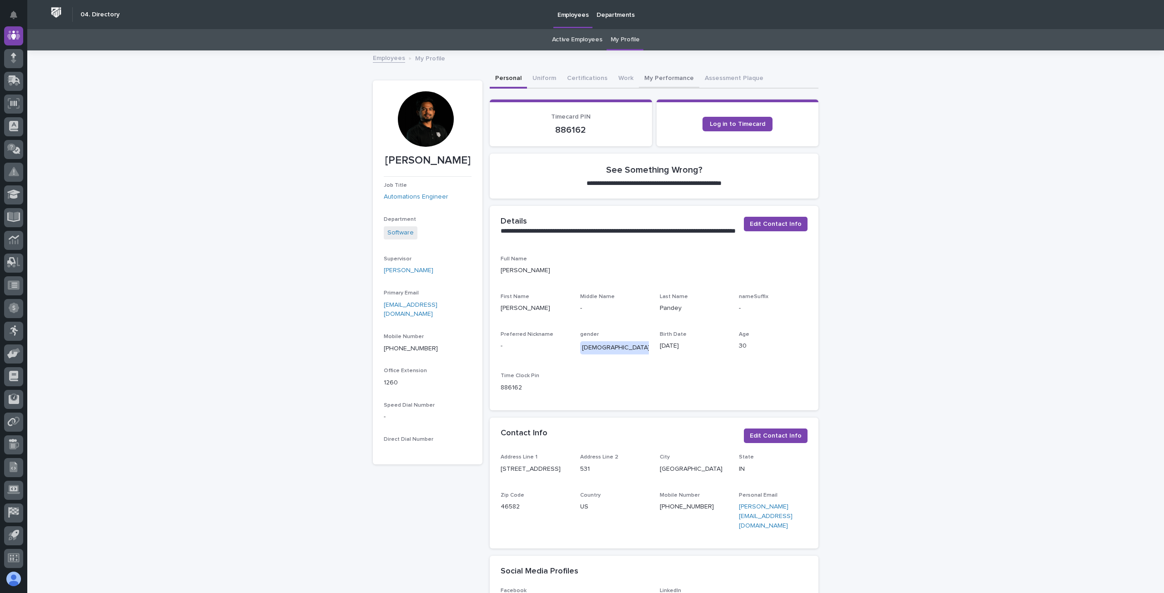
click at [658, 79] on button "My Performance" at bounding box center [669, 79] width 60 height 19
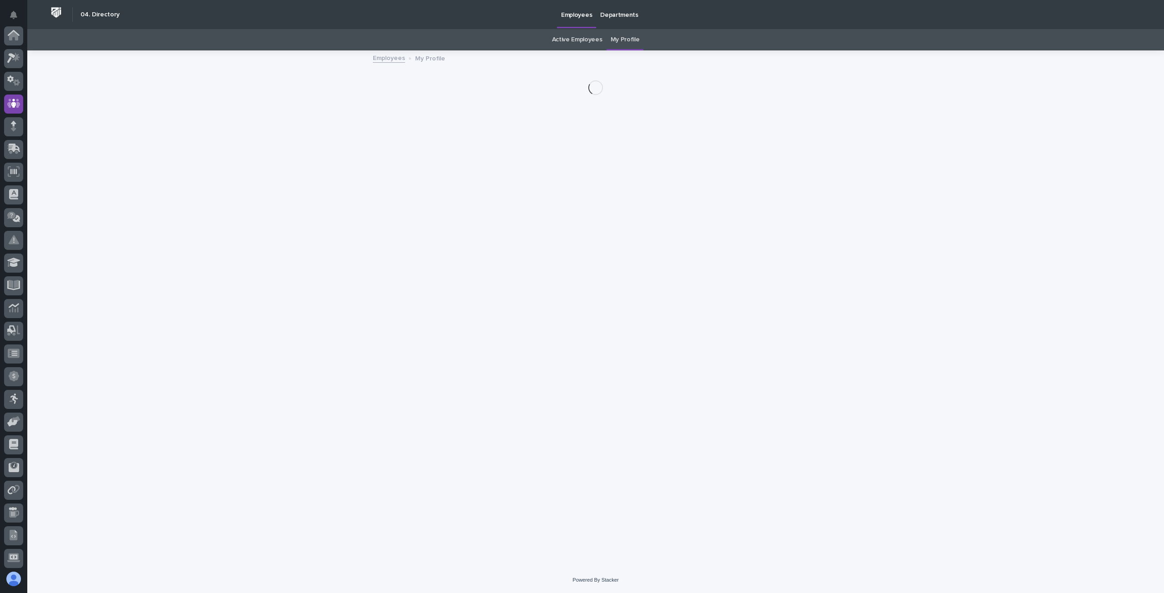
scroll to position [68, 0]
